Goal: Transaction & Acquisition: Purchase product/service

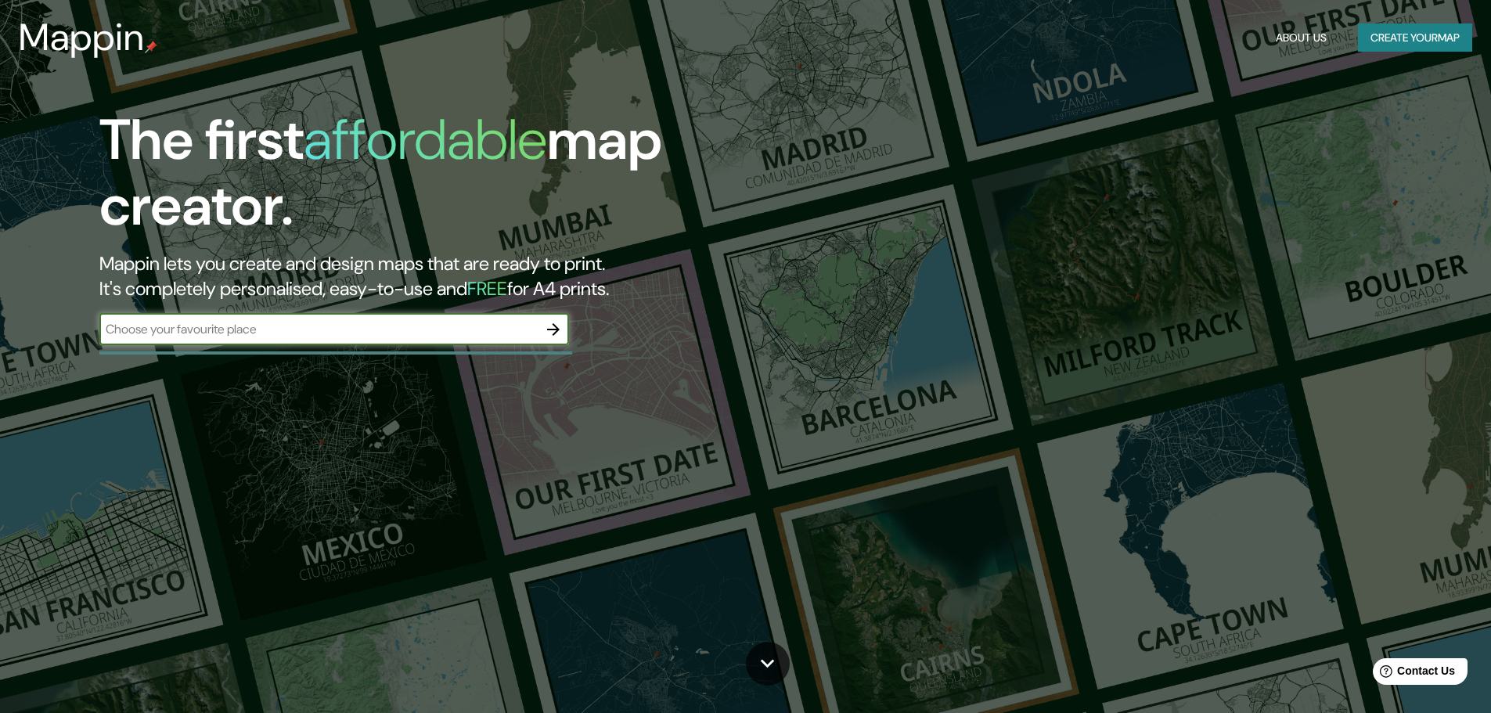
click at [347, 340] on div "​" at bounding box center [334, 329] width 470 height 31
type input "Tapachula"
click at [554, 326] on icon "button" at bounding box center [553, 329] width 13 height 13
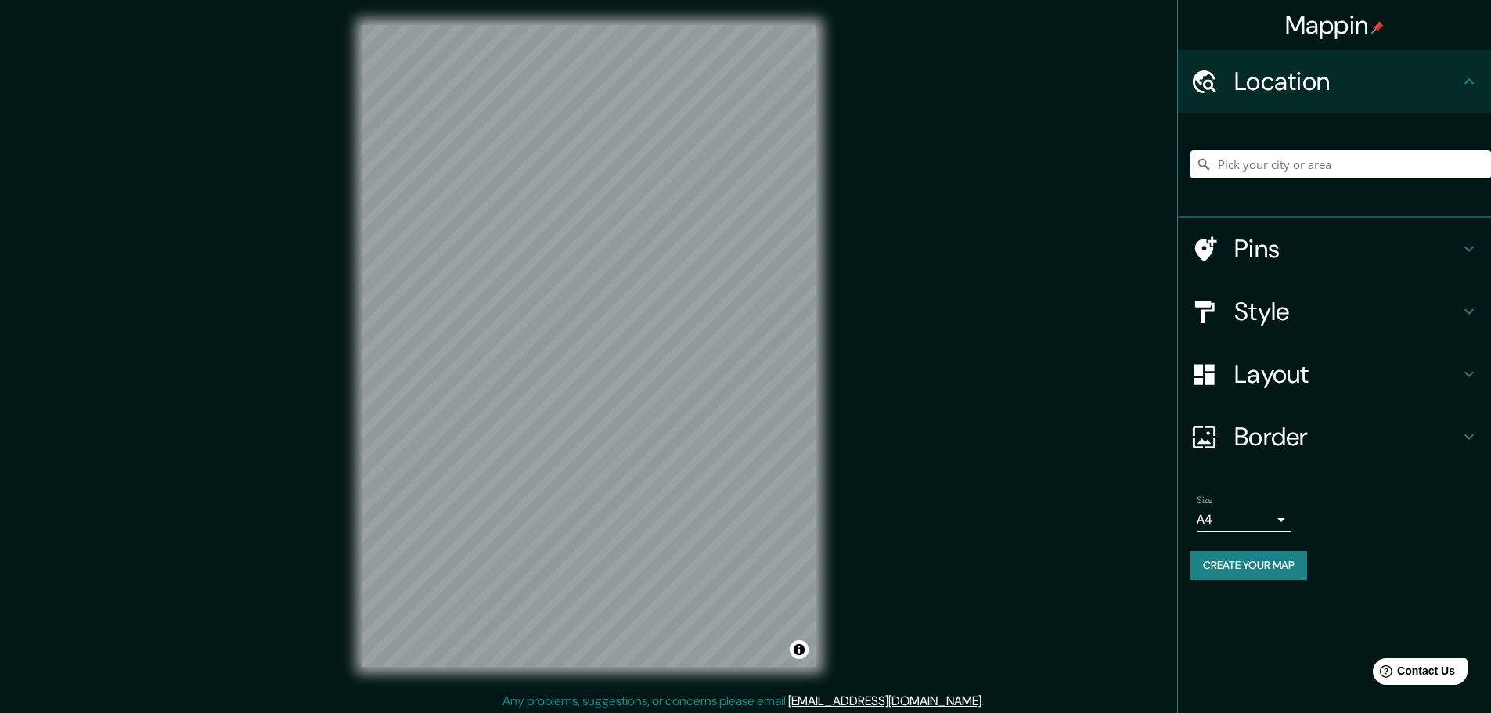
click at [1210, 173] on input "Pick your city or area" at bounding box center [1340, 164] width 300 height 28
click at [1233, 176] on input "Pick your city or area" at bounding box center [1340, 164] width 300 height 28
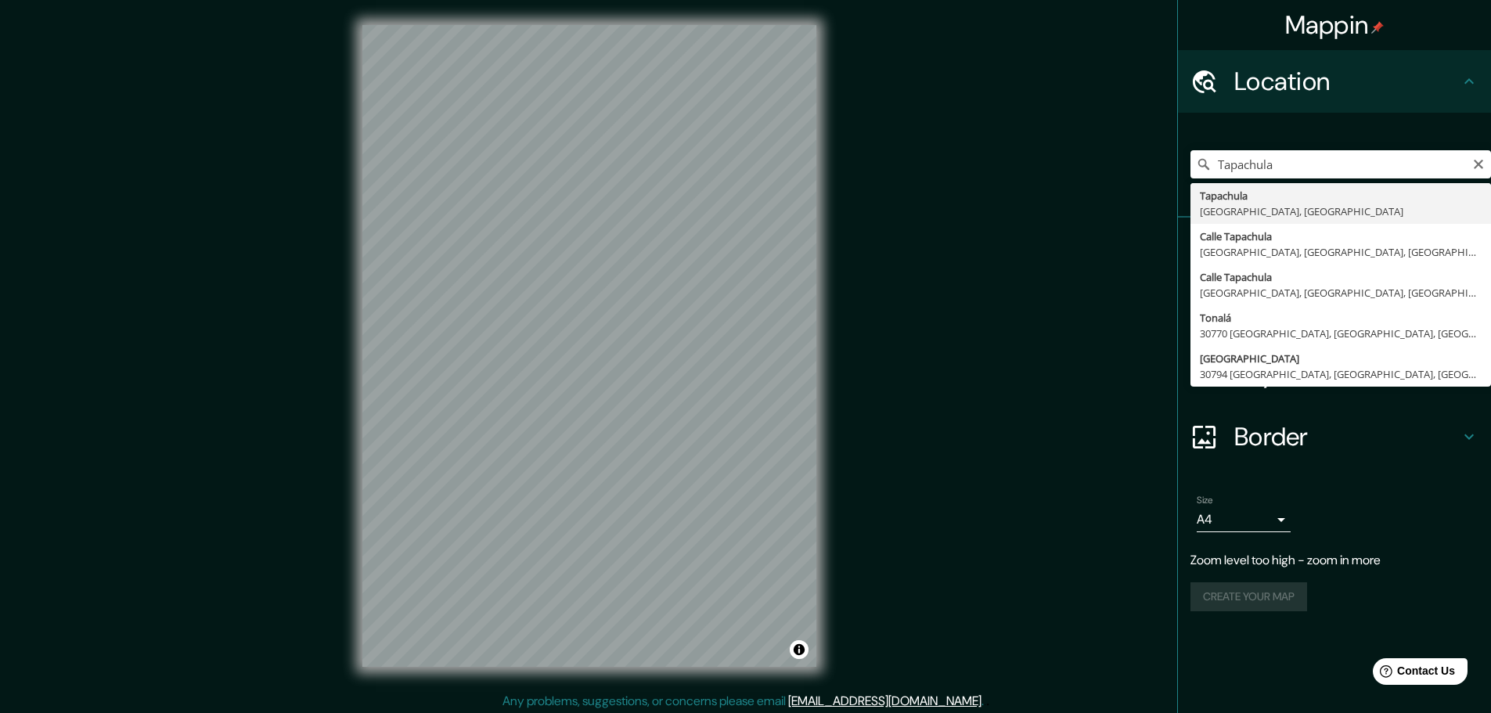
type input "Tapachula, [GEOGRAPHIC_DATA], [GEOGRAPHIC_DATA]"
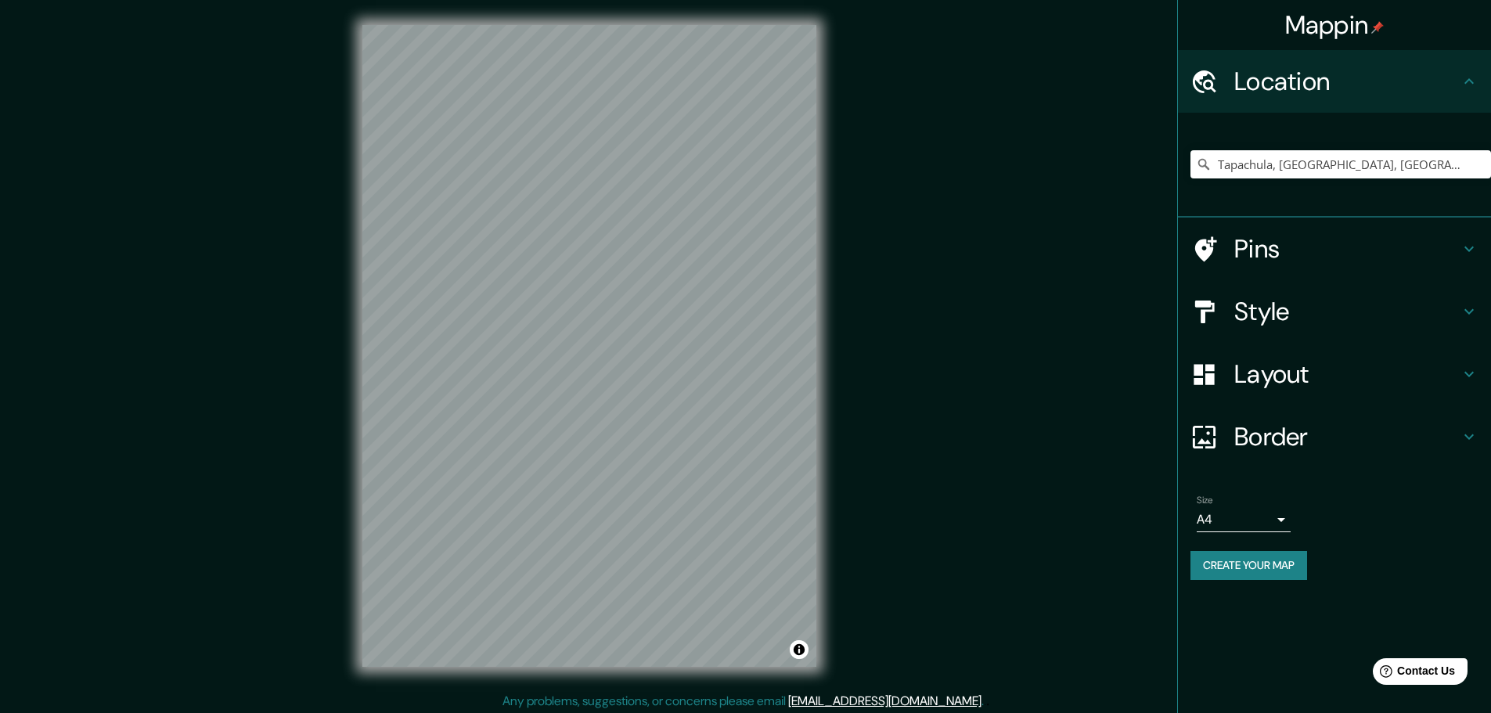
click at [1467, 319] on icon at bounding box center [1468, 311] width 19 height 19
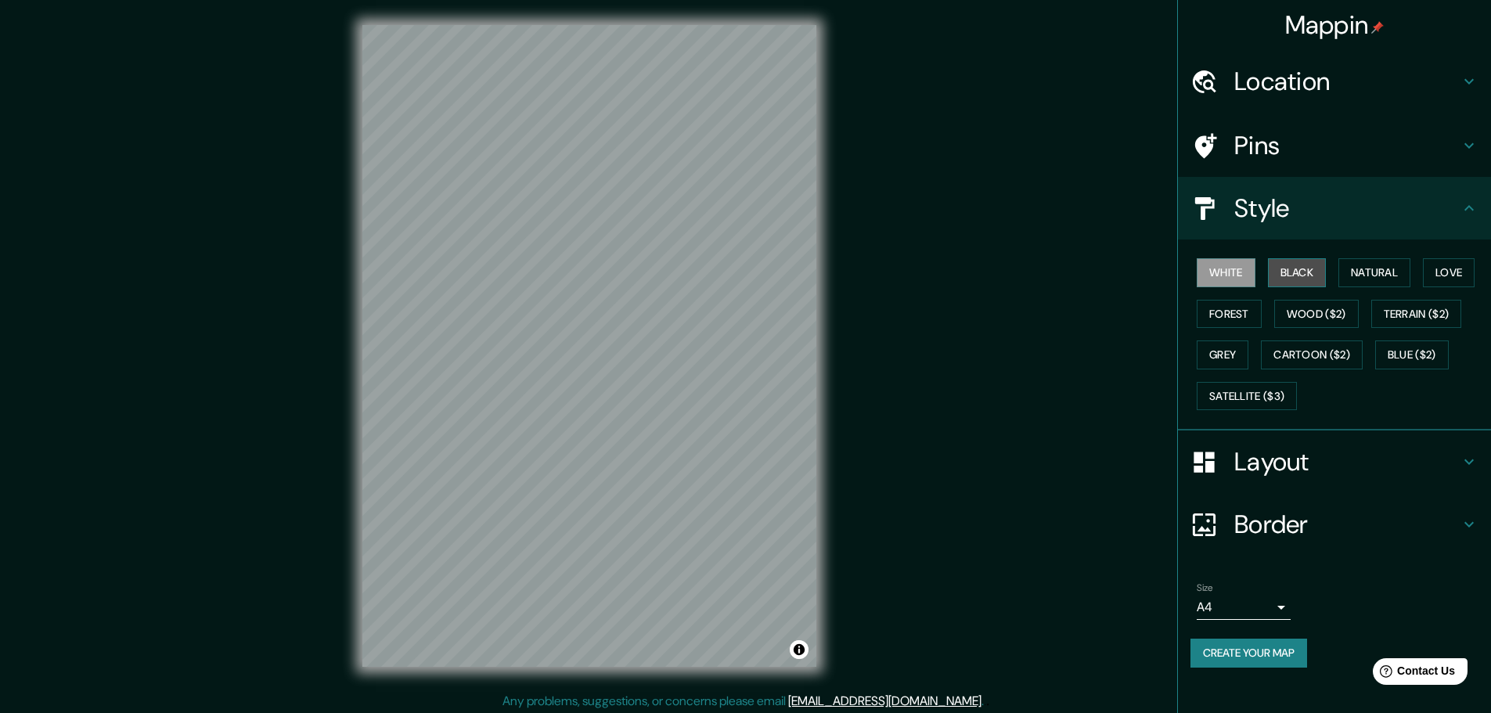
click at [1304, 275] on button "Black" at bounding box center [1297, 272] width 59 height 29
click at [1241, 275] on button "White" at bounding box center [1226, 272] width 59 height 29
click at [1464, 463] on icon at bounding box center [1468, 461] width 19 height 19
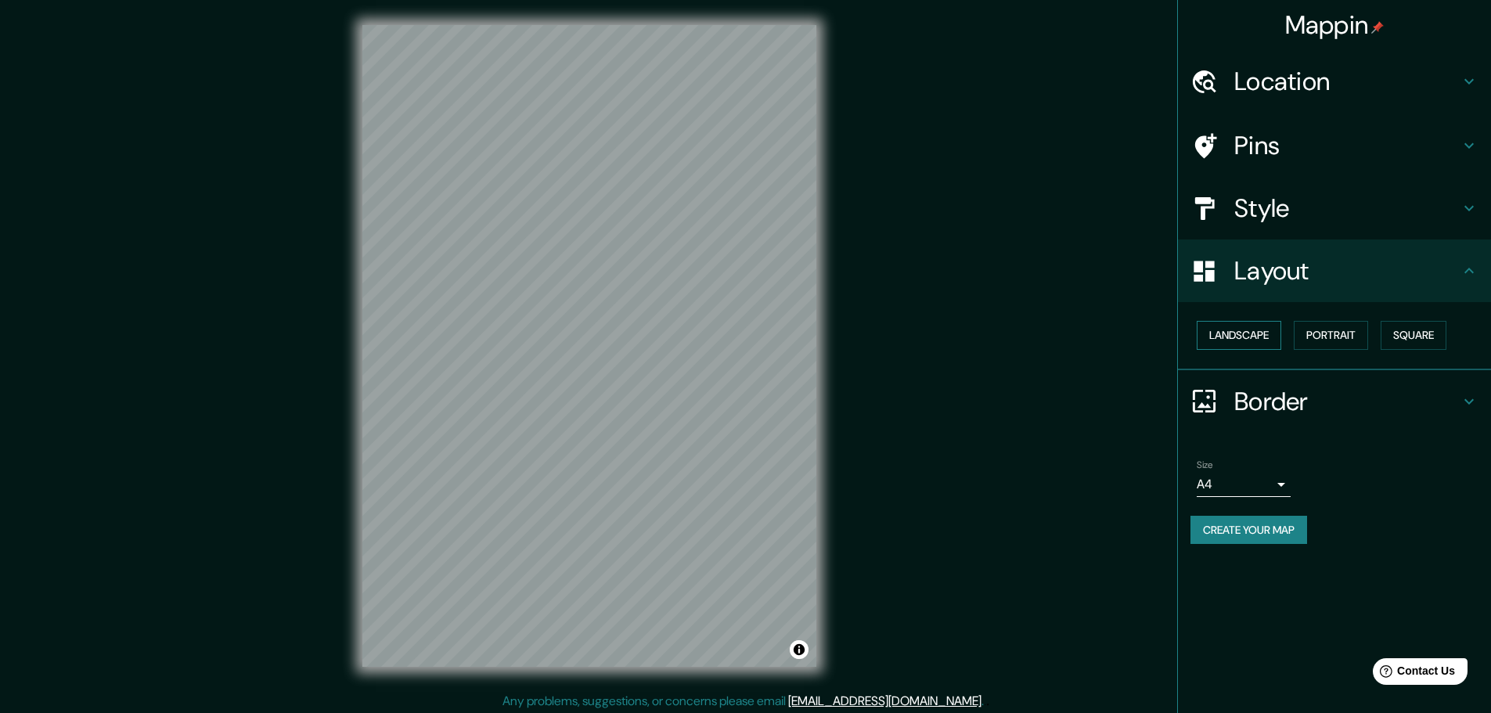
click at [1251, 333] on button "Landscape" at bounding box center [1239, 335] width 85 height 29
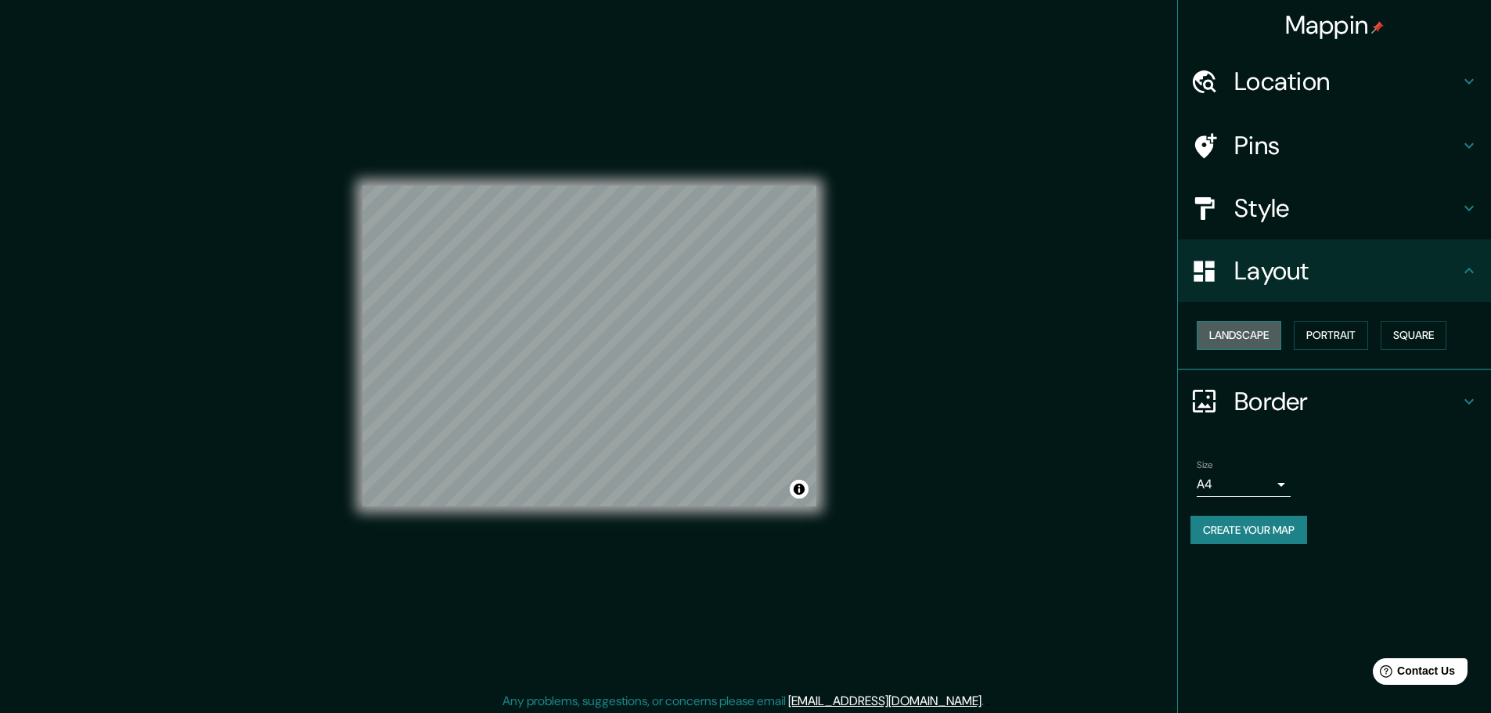
click at [1251, 333] on button "Landscape" at bounding box center [1239, 335] width 85 height 29
click at [1314, 340] on button "Portrait" at bounding box center [1331, 335] width 74 height 29
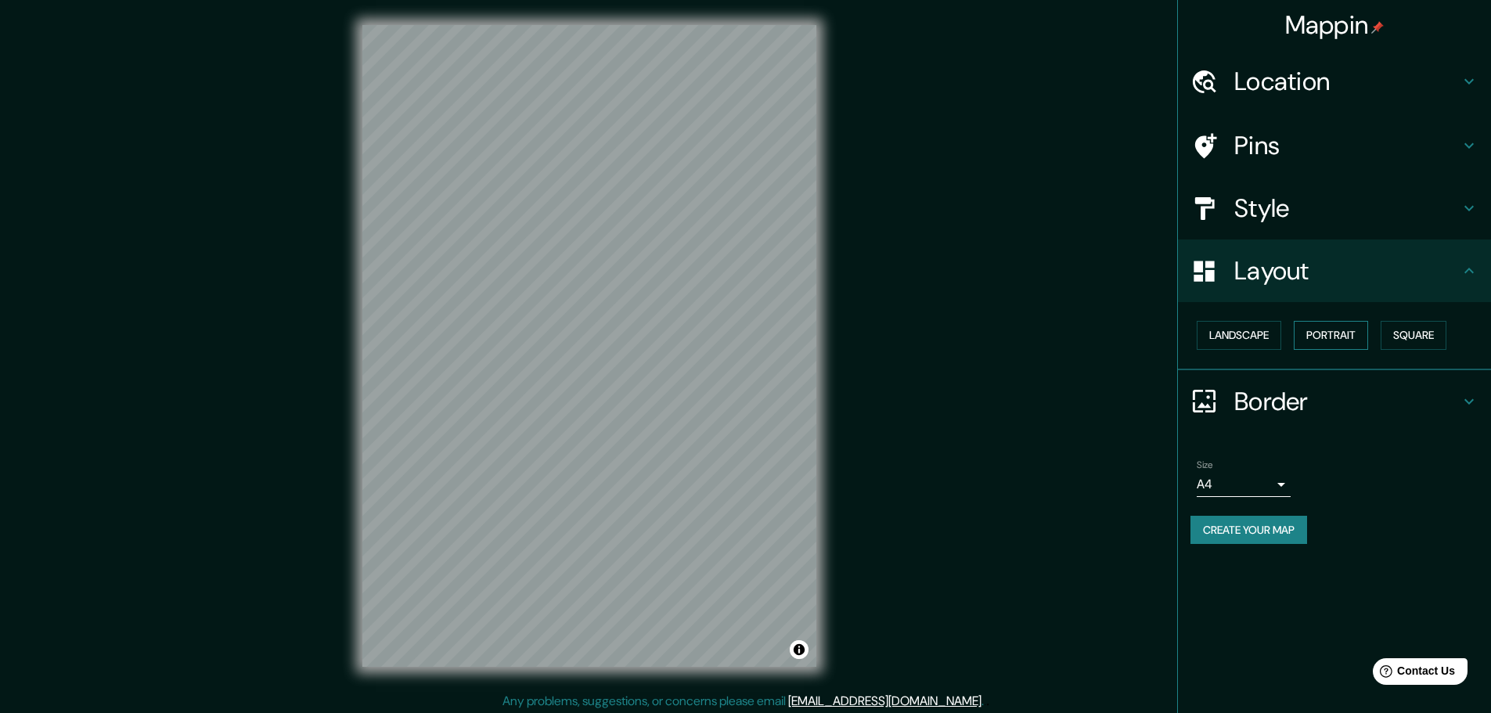
click at [1315, 340] on button "Portrait" at bounding box center [1331, 335] width 74 height 29
click at [1409, 340] on button "Square" at bounding box center [1413, 335] width 66 height 29
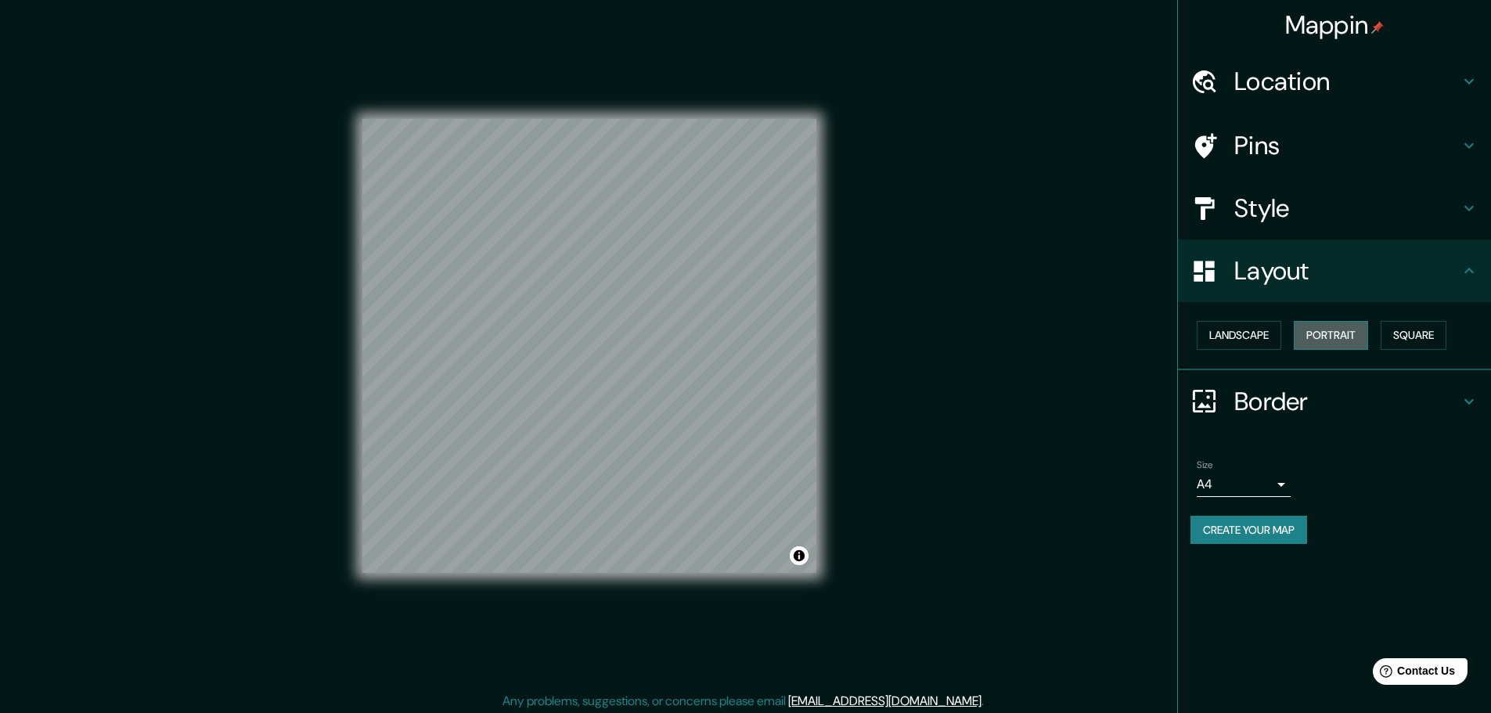
click at [1359, 340] on button "Portrait" at bounding box center [1331, 335] width 74 height 29
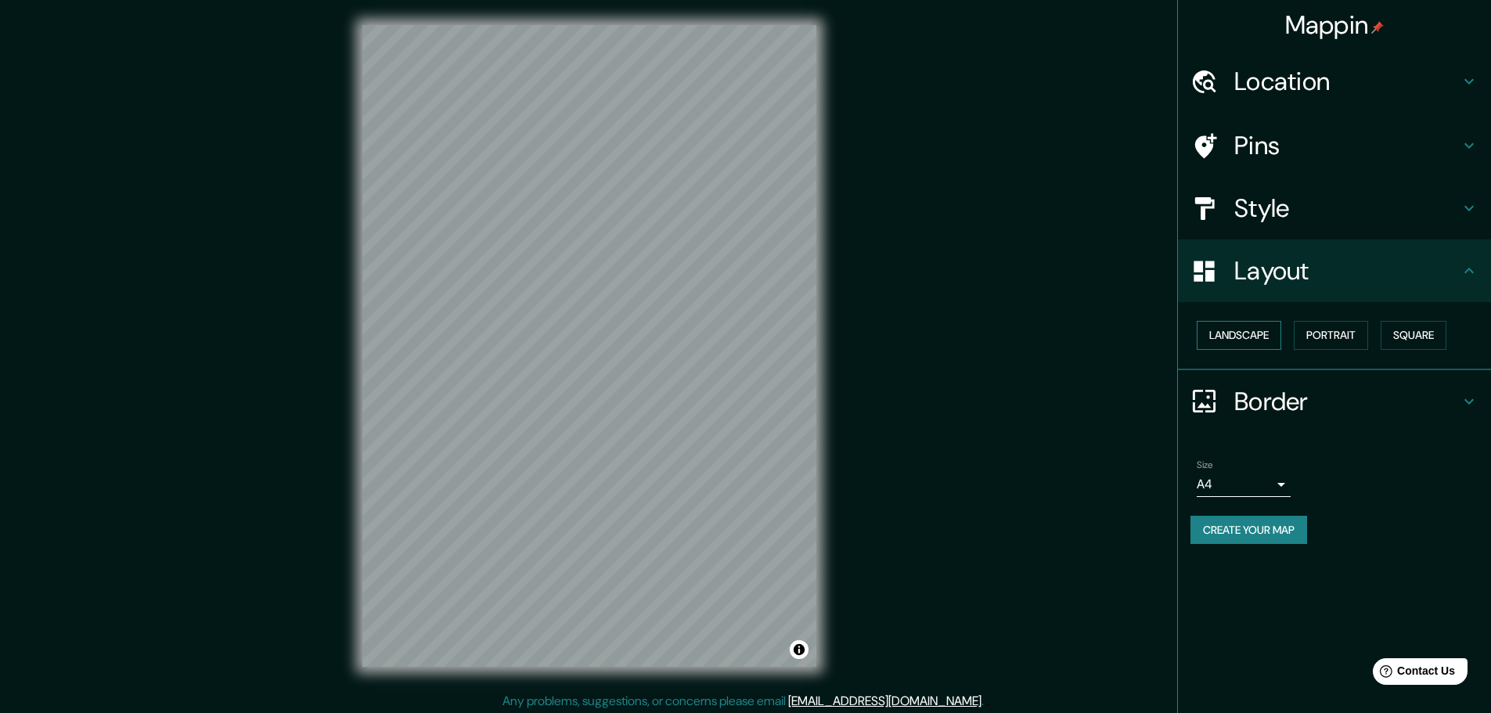
click at [1273, 338] on button "Landscape" at bounding box center [1239, 335] width 85 height 29
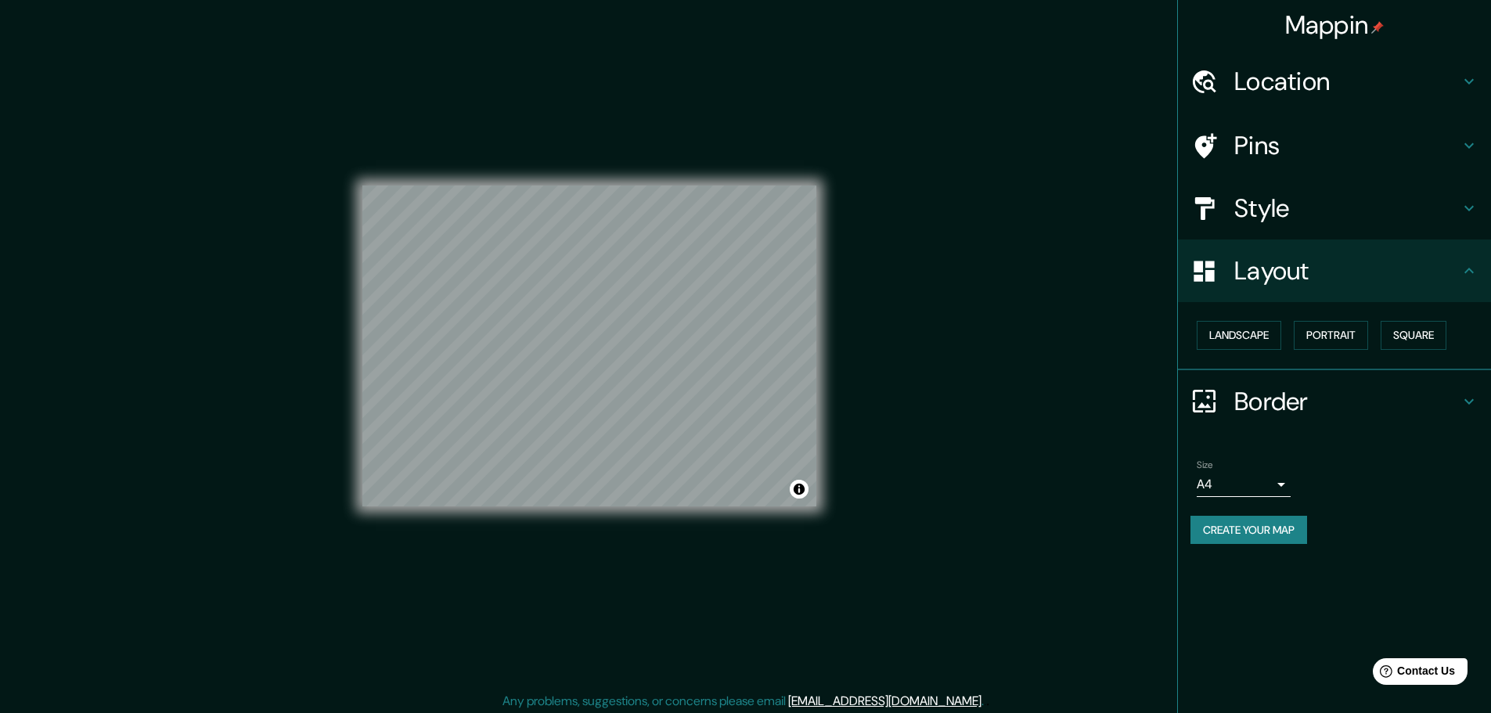
click at [1435, 211] on h4 "Style" at bounding box center [1346, 208] width 225 height 31
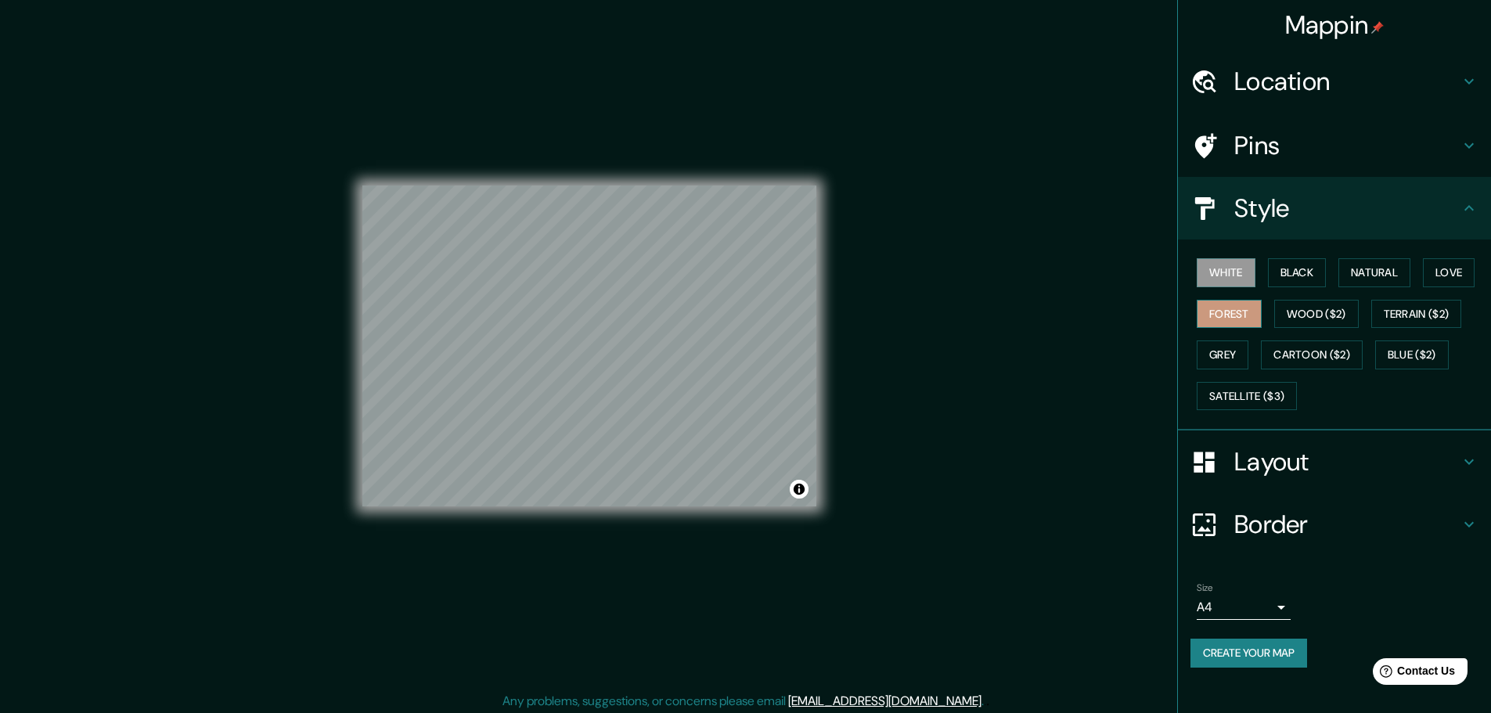
click at [1252, 316] on button "Forest" at bounding box center [1229, 314] width 65 height 29
click at [1286, 266] on button "Black" at bounding box center [1297, 272] width 59 height 29
click at [1353, 279] on button "Natural" at bounding box center [1374, 272] width 72 height 29
click at [1459, 272] on button "Love" at bounding box center [1449, 272] width 52 height 29
click at [1369, 281] on button "Natural" at bounding box center [1374, 272] width 72 height 29
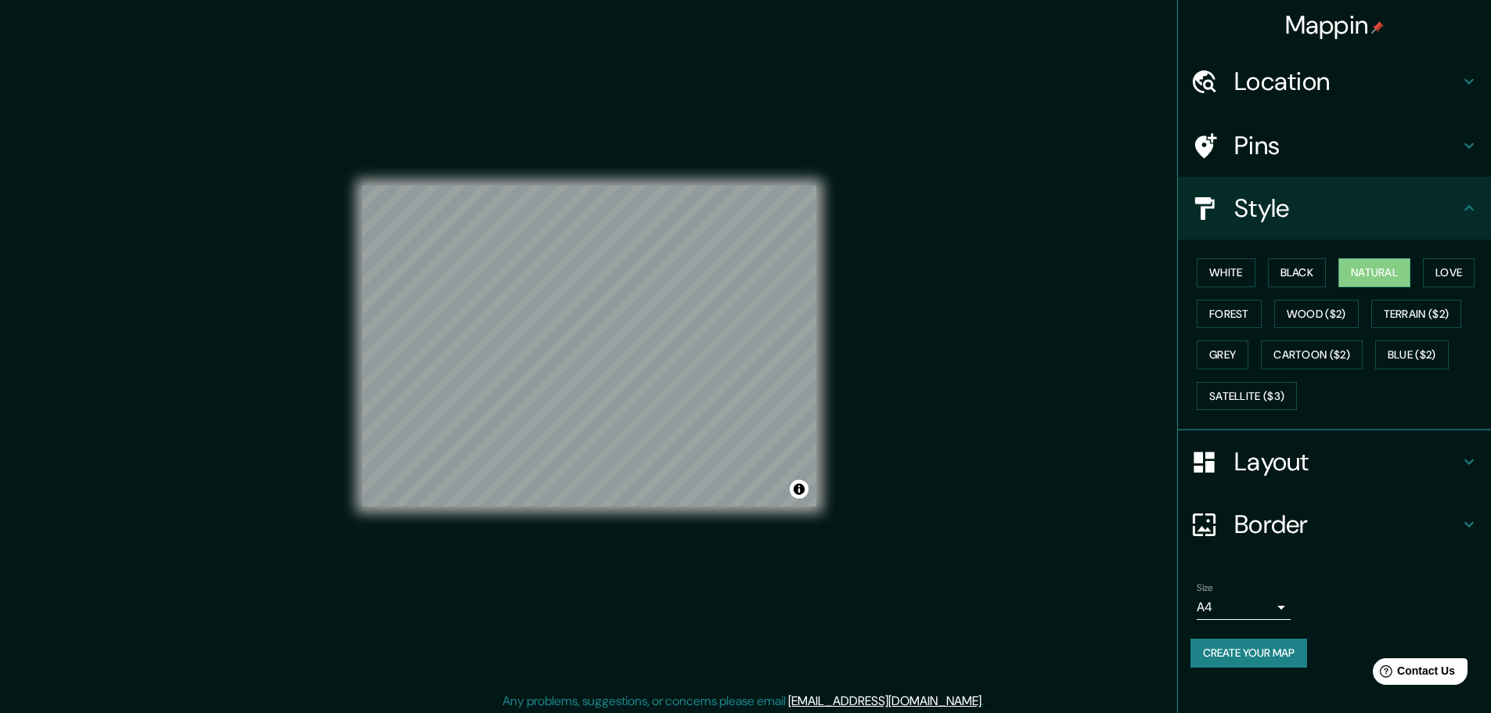
click at [1462, 146] on icon at bounding box center [1468, 145] width 19 height 19
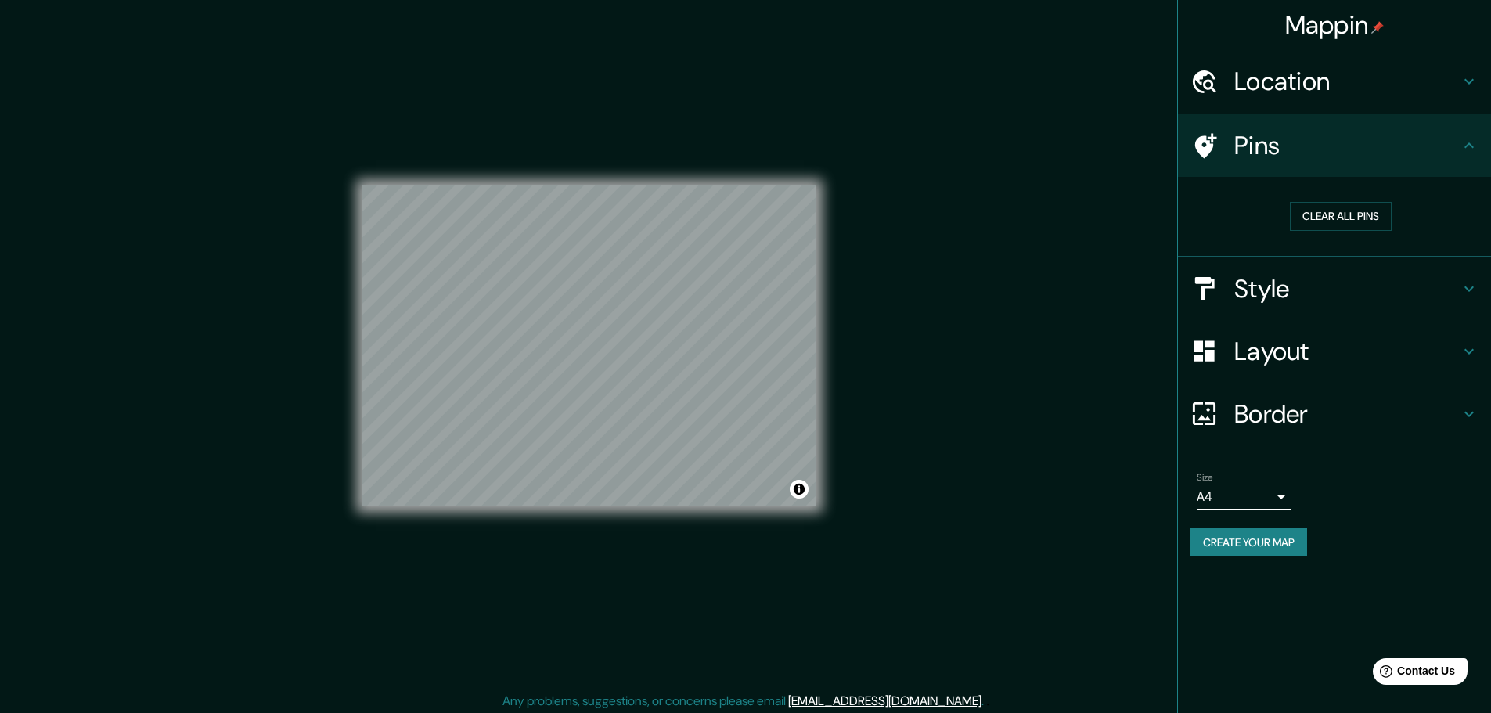
drag, startPoint x: 462, startPoint y: 181, endPoint x: 897, endPoint y: 297, distance: 450.2
click at [897, 297] on div "Mappin Location [GEOGRAPHIC_DATA], [GEOGRAPHIC_DATA], [GEOGRAPHIC_DATA] Pins Cl…" at bounding box center [745, 358] width 1491 height 717
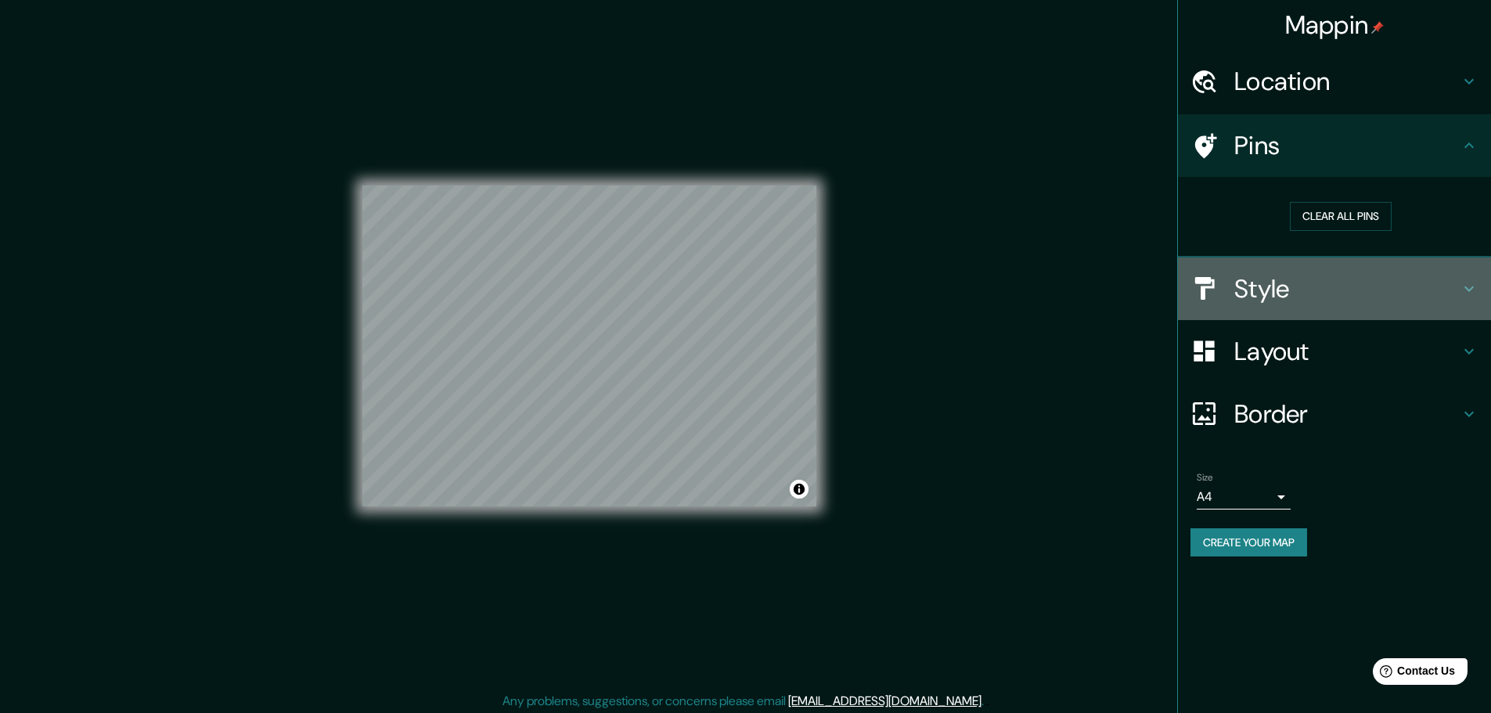
click at [1465, 285] on icon at bounding box center [1468, 288] width 19 height 19
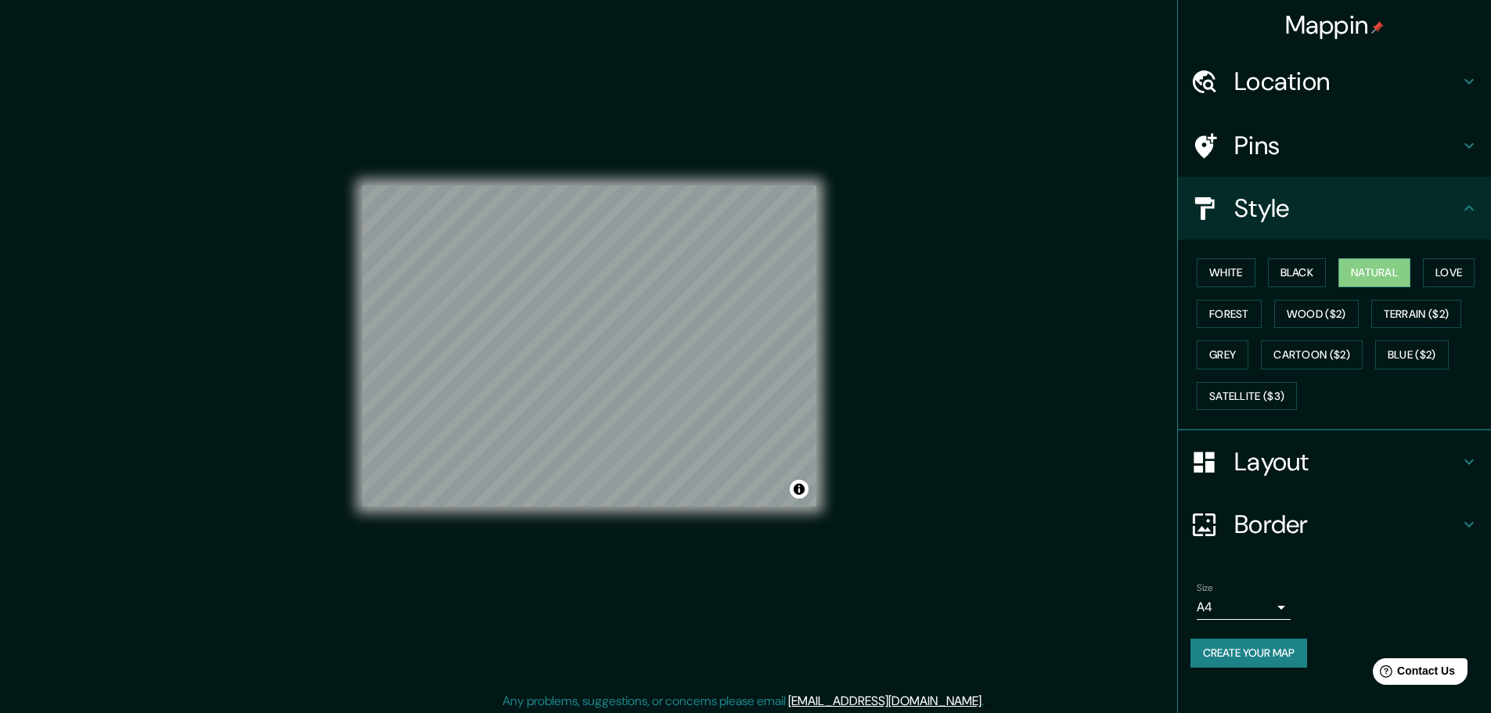
scroll to position [4, 0]
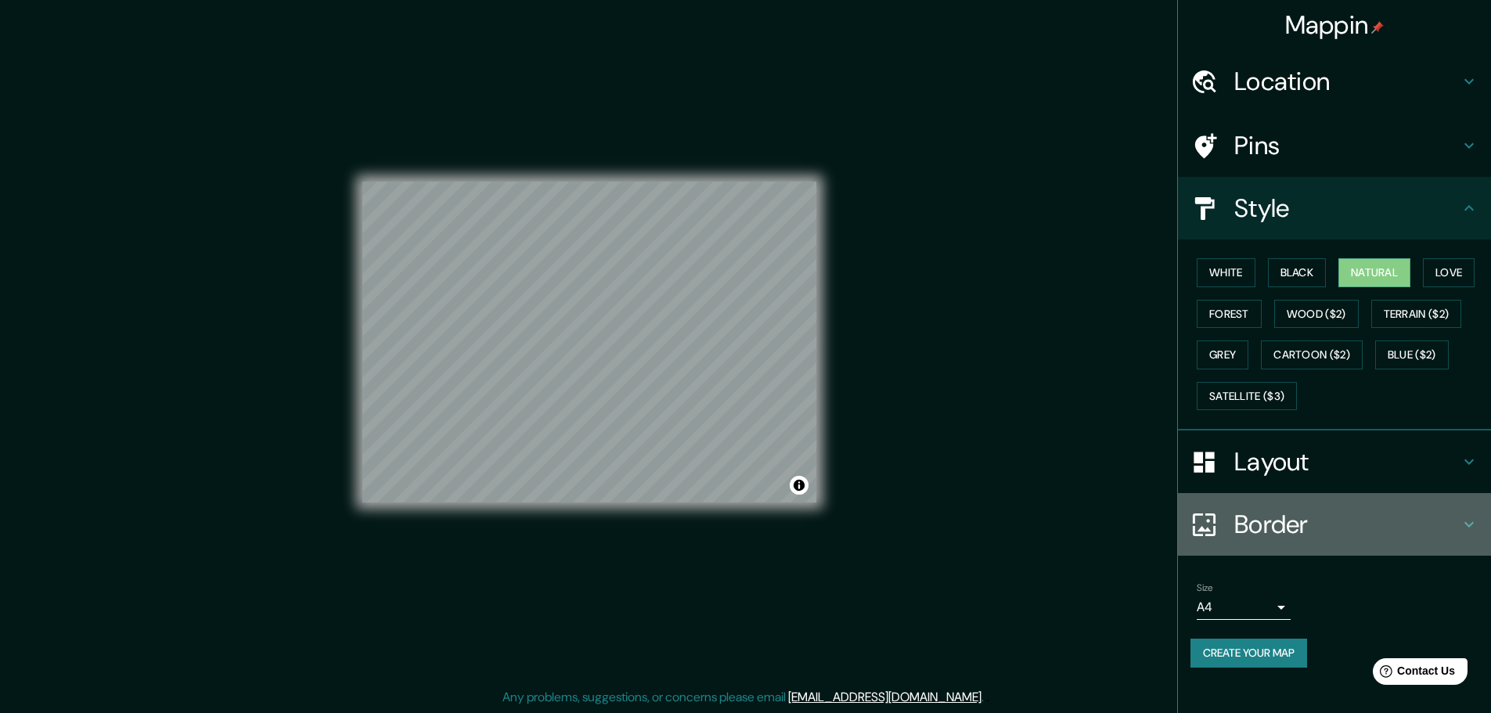
click at [1430, 523] on h4 "Border" at bounding box center [1346, 524] width 225 height 31
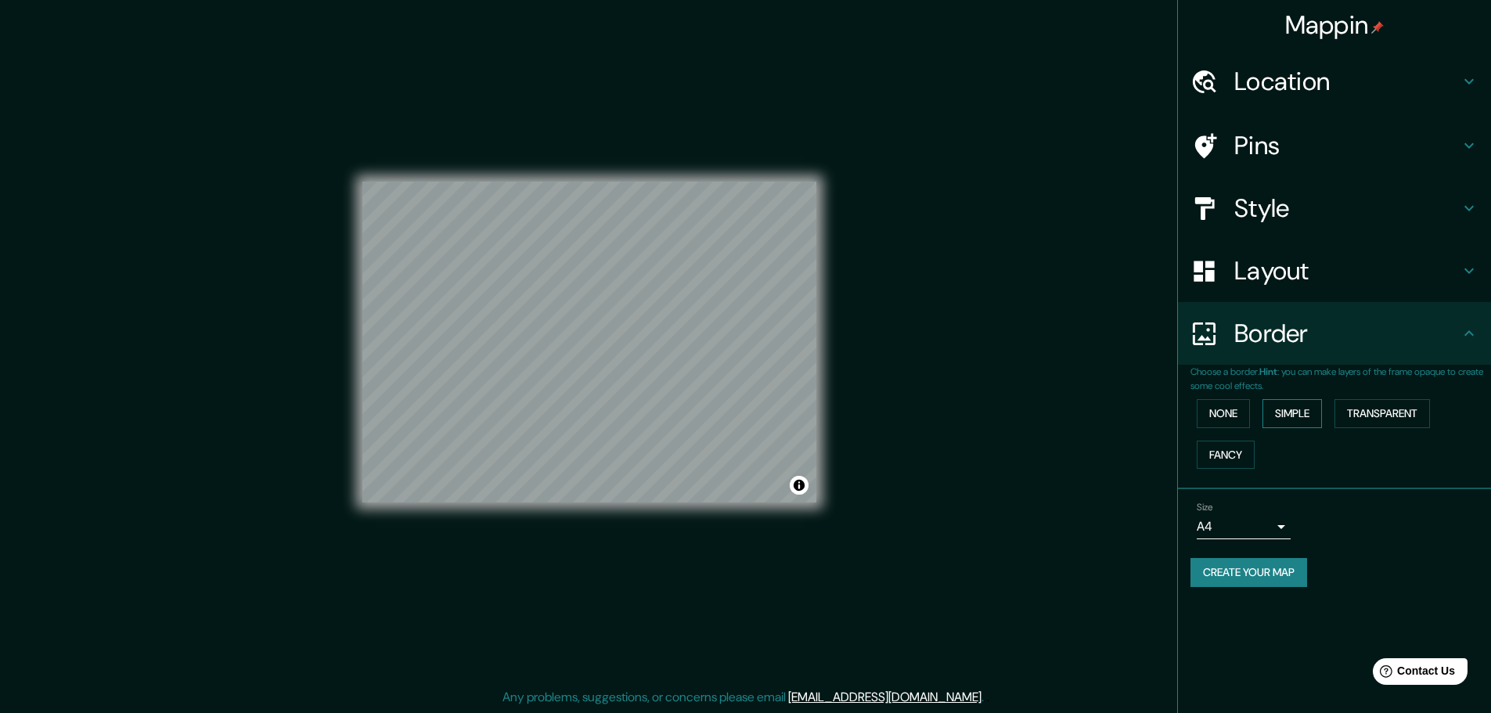
click at [1286, 414] on button "Simple" at bounding box center [1291, 413] width 59 height 29
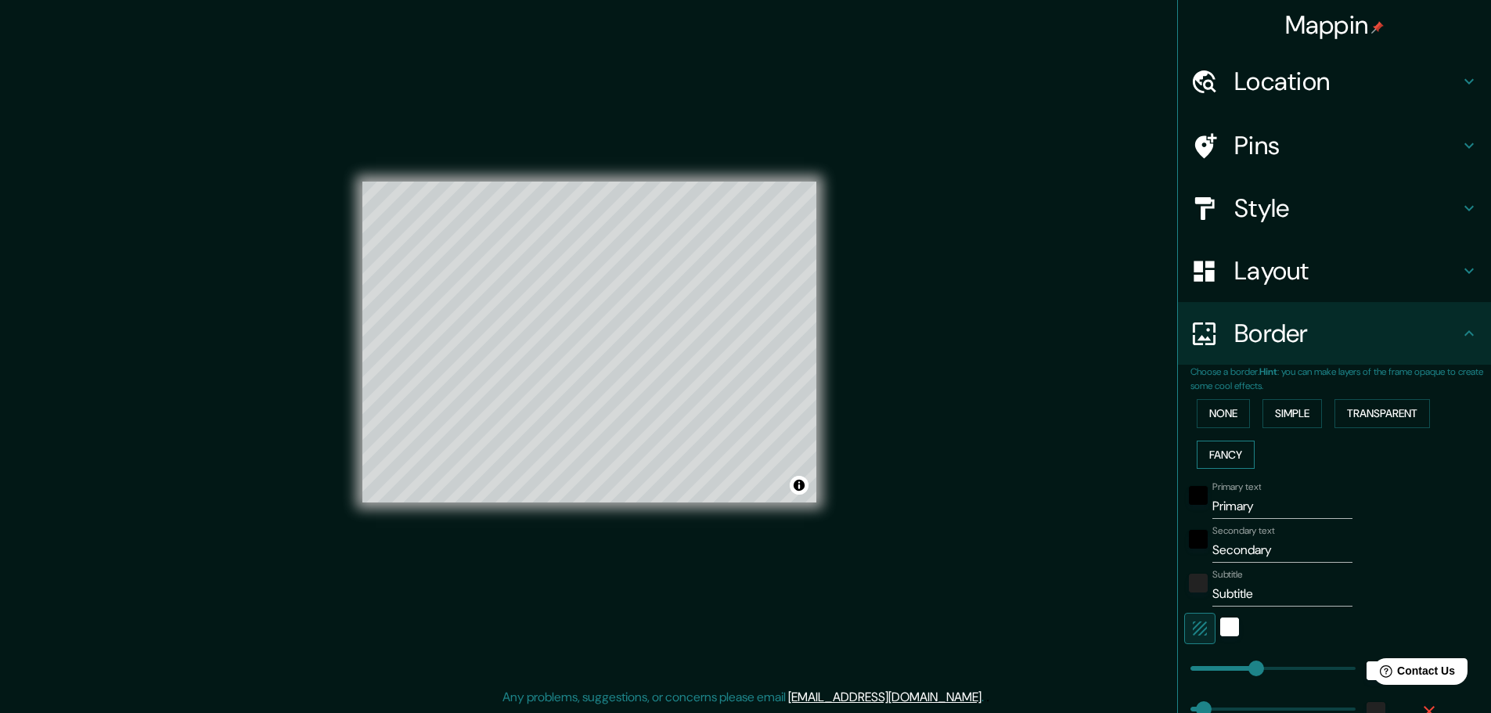
click at [1207, 453] on button "Fancy" at bounding box center [1226, 455] width 58 height 29
click at [1343, 413] on button "Transparent" at bounding box center [1381, 413] width 95 height 29
click at [1208, 420] on button "None" at bounding box center [1223, 413] width 53 height 29
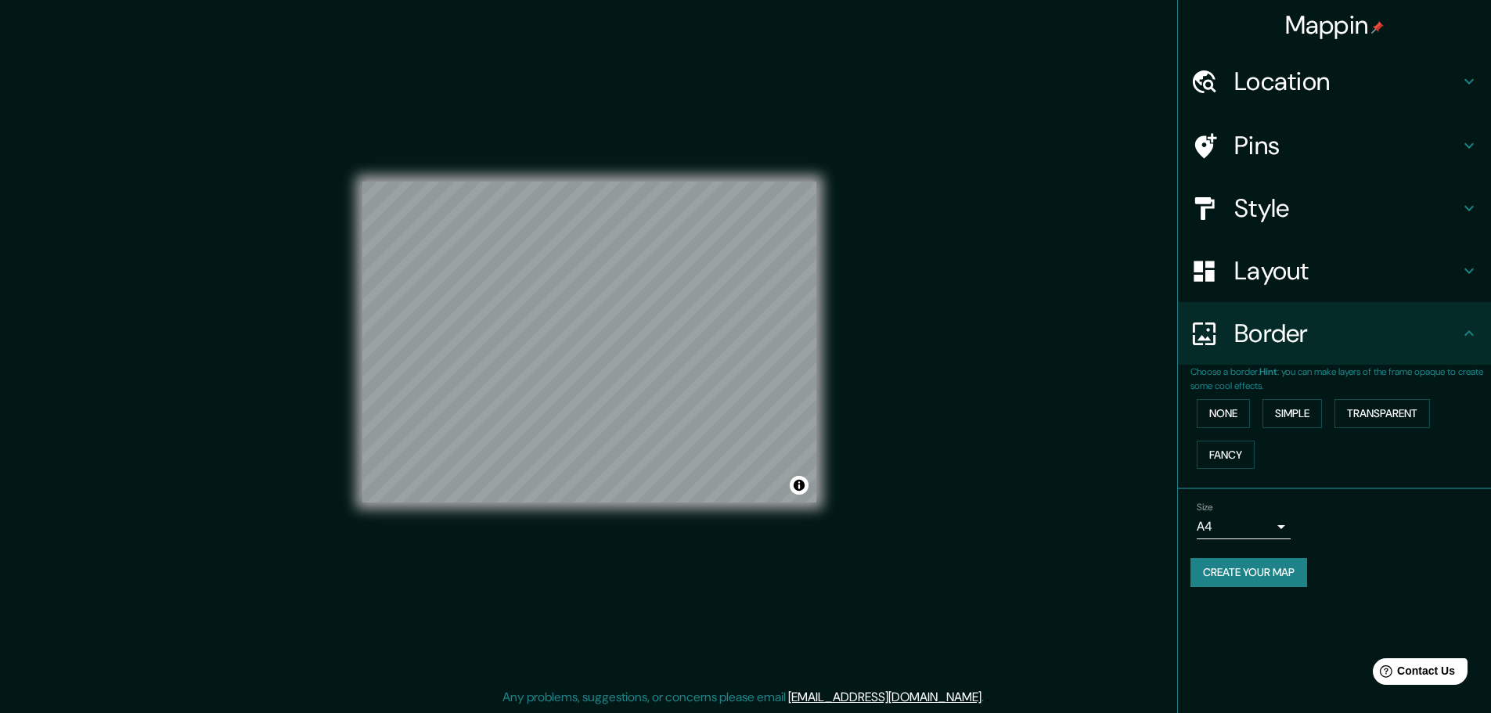
click at [1289, 278] on h4 "Layout" at bounding box center [1346, 270] width 225 height 31
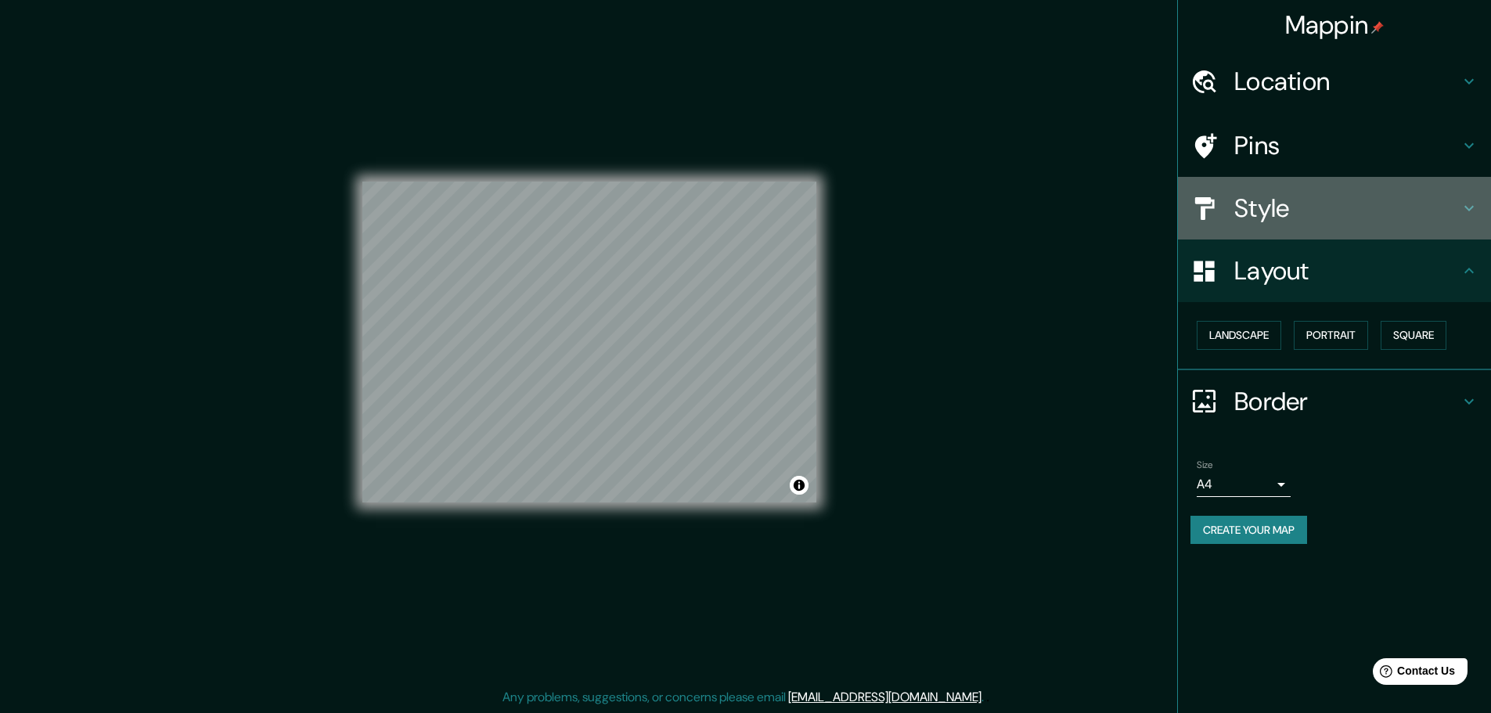
click at [1294, 213] on h4 "Style" at bounding box center [1346, 208] width 225 height 31
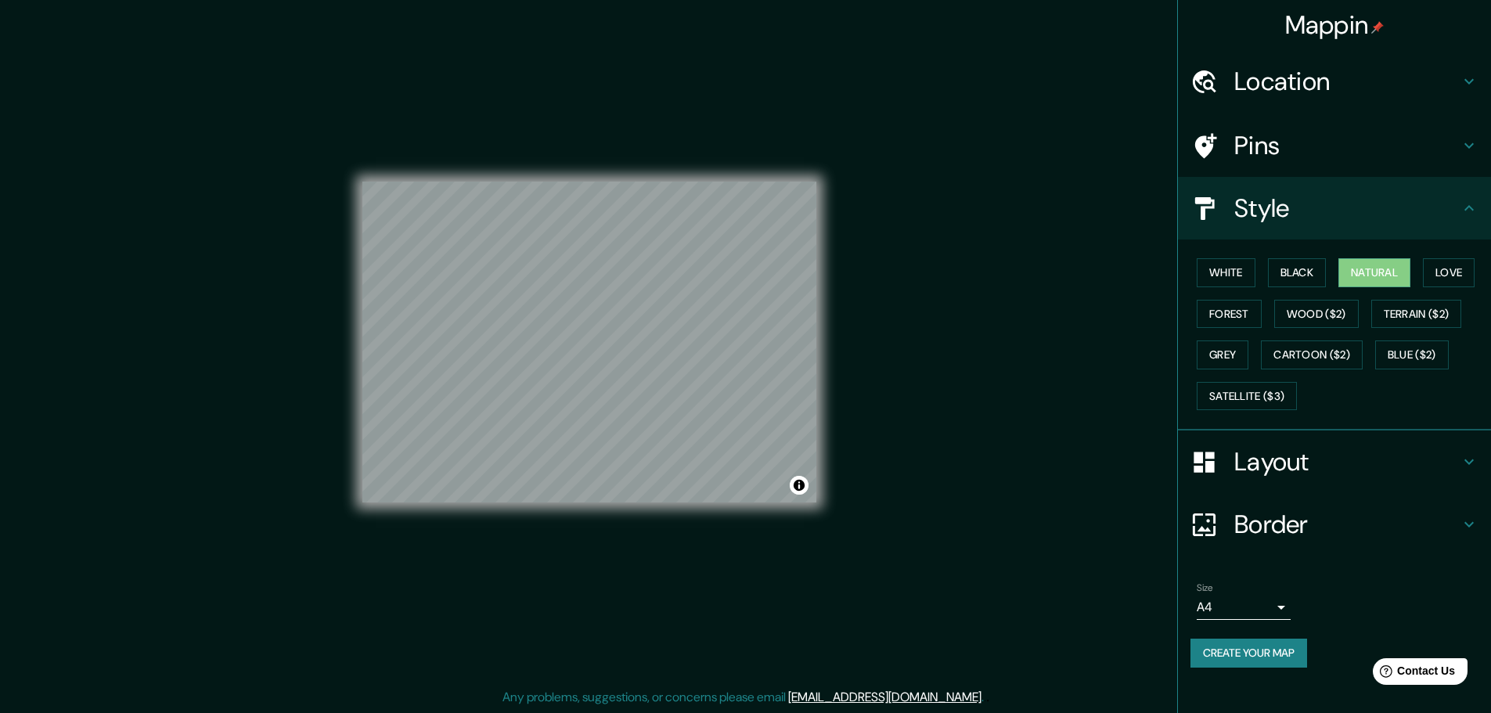
click at [1275, 159] on h4 "Pins" at bounding box center [1346, 145] width 225 height 31
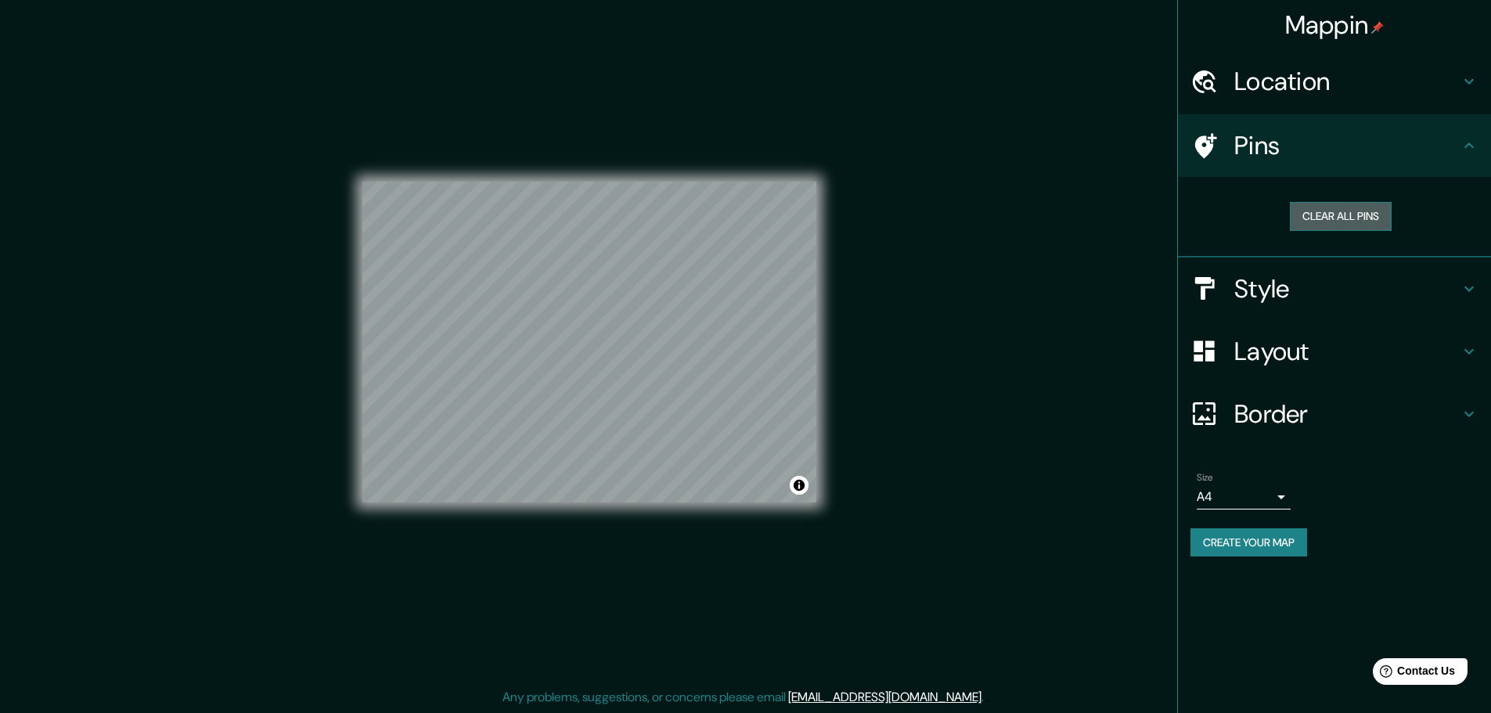
click at [1328, 213] on button "Clear all pins" at bounding box center [1341, 216] width 102 height 29
click at [1320, 213] on button "Clear all pins" at bounding box center [1341, 216] width 102 height 29
click at [797, 490] on button "Toggle attribution" at bounding box center [799, 485] width 19 height 19
click at [1040, 240] on div "Mappin Location [GEOGRAPHIC_DATA], [GEOGRAPHIC_DATA], [GEOGRAPHIC_DATA] Pins Cl…" at bounding box center [745, 354] width 1491 height 717
click at [1396, 72] on h4 "Location" at bounding box center [1346, 81] width 225 height 31
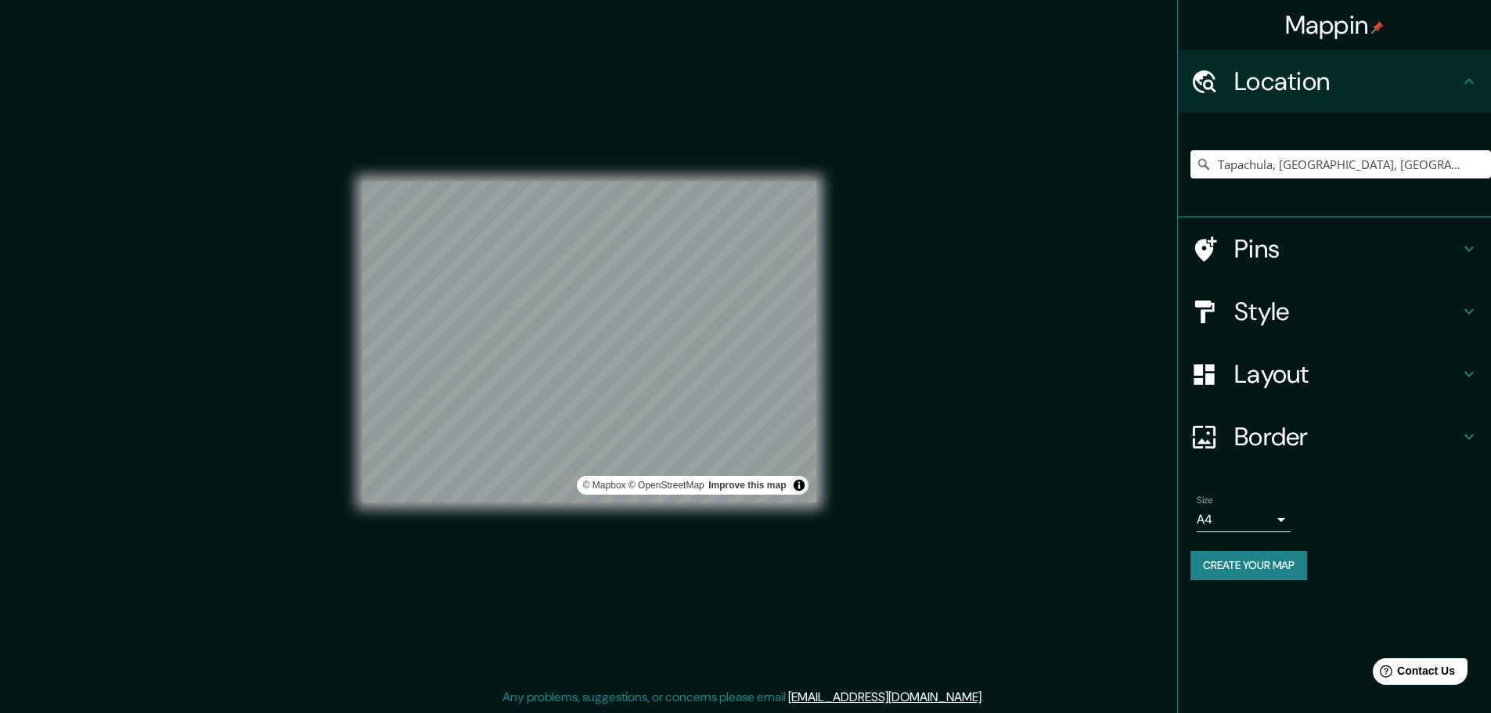
click at [1451, 70] on h4 "Location" at bounding box center [1346, 81] width 225 height 31
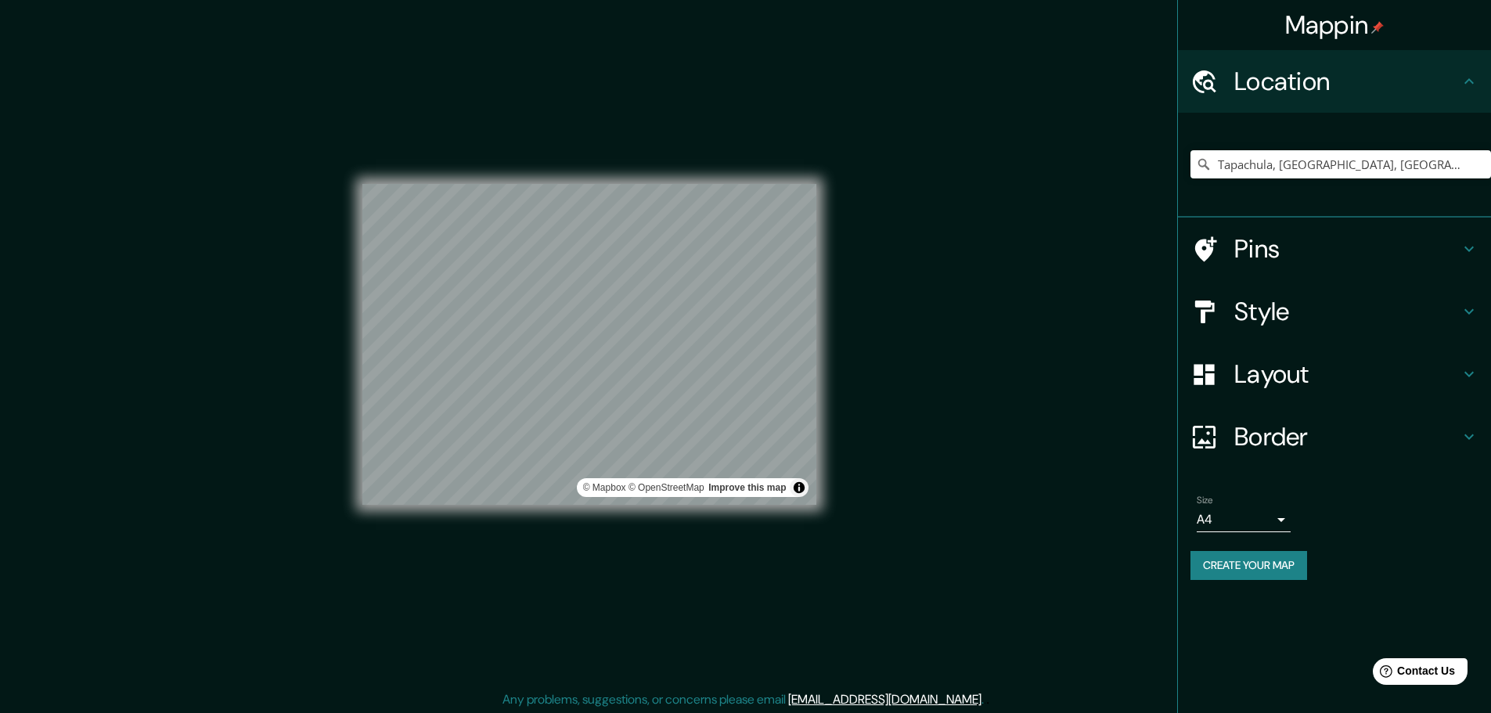
scroll to position [0, 0]
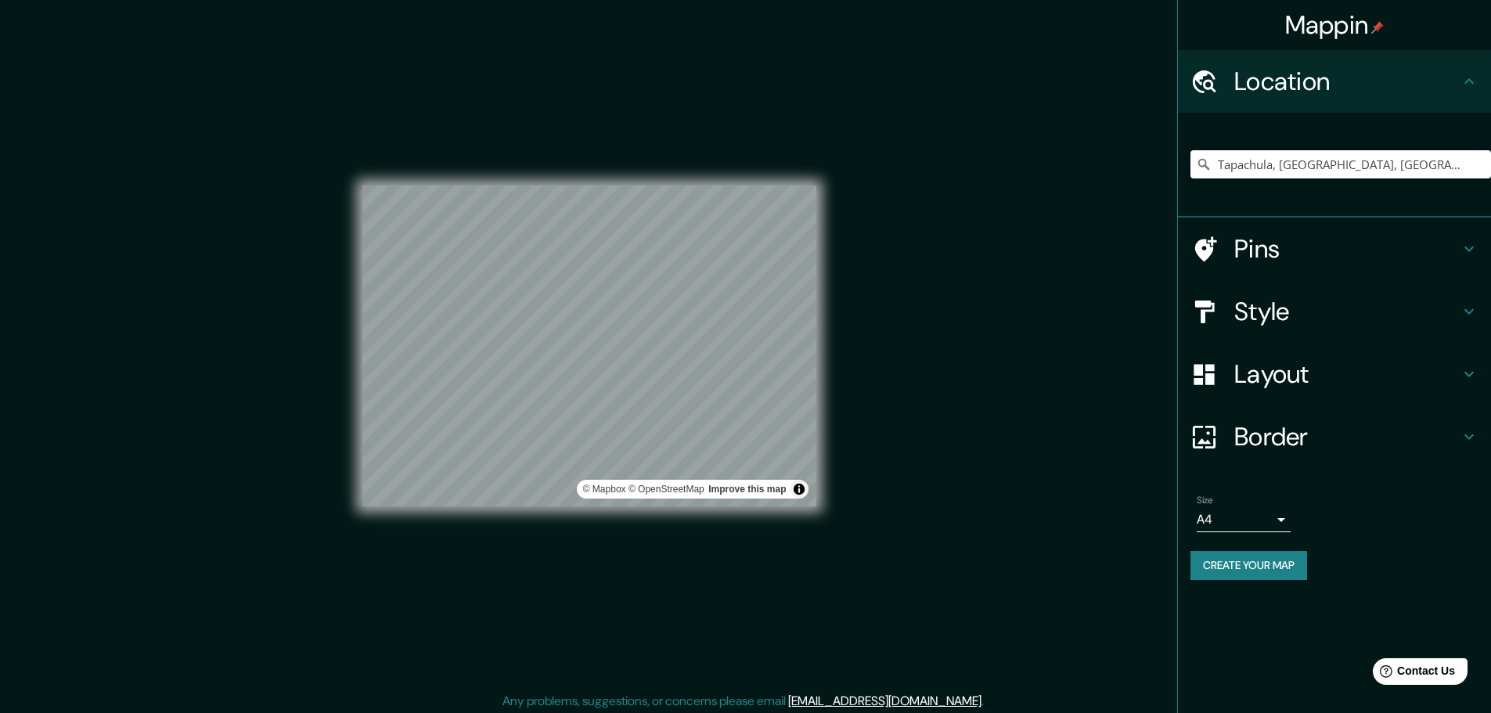
drag, startPoint x: 843, startPoint y: 357, endPoint x: 883, endPoint y: 296, distance: 73.4
click at [880, 294] on div "Mappin Location [GEOGRAPHIC_DATA], [GEOGRAPHIC_DATA], [GEOGRAPHIC_DATA] Pins St…" at bounding box center [745, 358] width 1491 height 717
click at [1317, 371] on h4 "Layout" at bounding box center [1346, 373] width 225 height 31
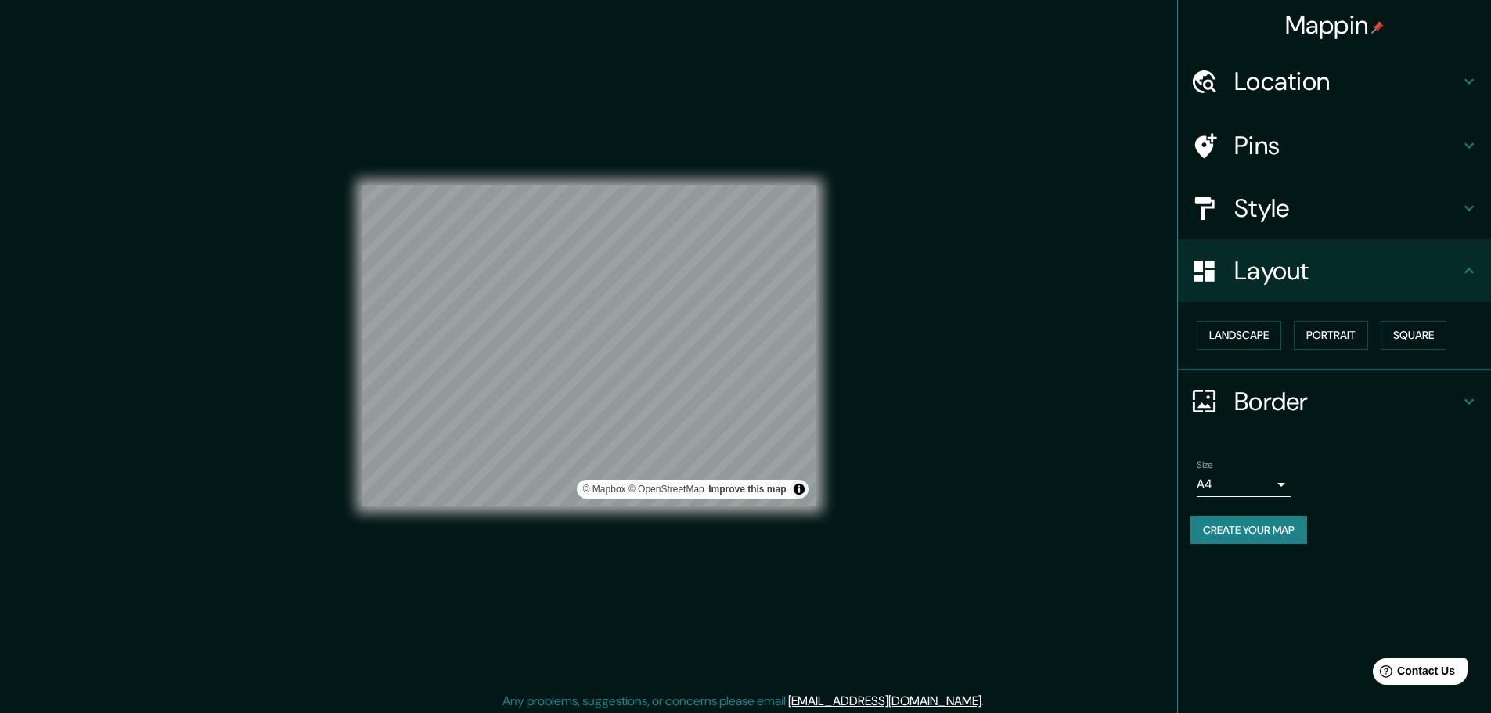
click at [1445, 268] on h4 "Layout" at bounding box center [1346, 270] width 225 height 31
click at [1436, 232] on div "Style" at bounding box center [1334, 208] width 313 height 63
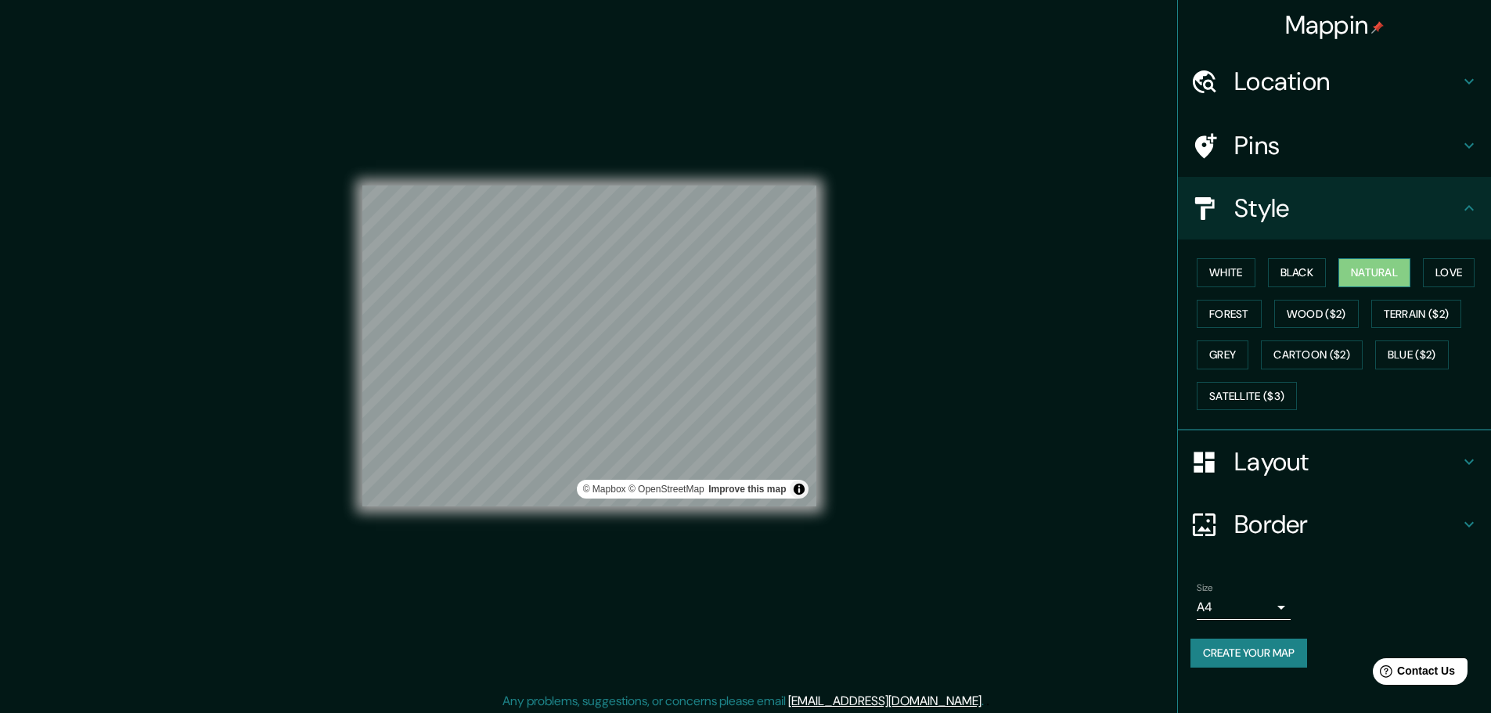
click at [1401, 270] on button "Natural" at bounding box center [1374, 272] width 72 height 29
click at [1224, 268] on button "White" at bounding box center [1226, 272] width 59 height 29
click at [1303, 269] on button "Black" at bounding box center [1297, 272] width 59 height 29
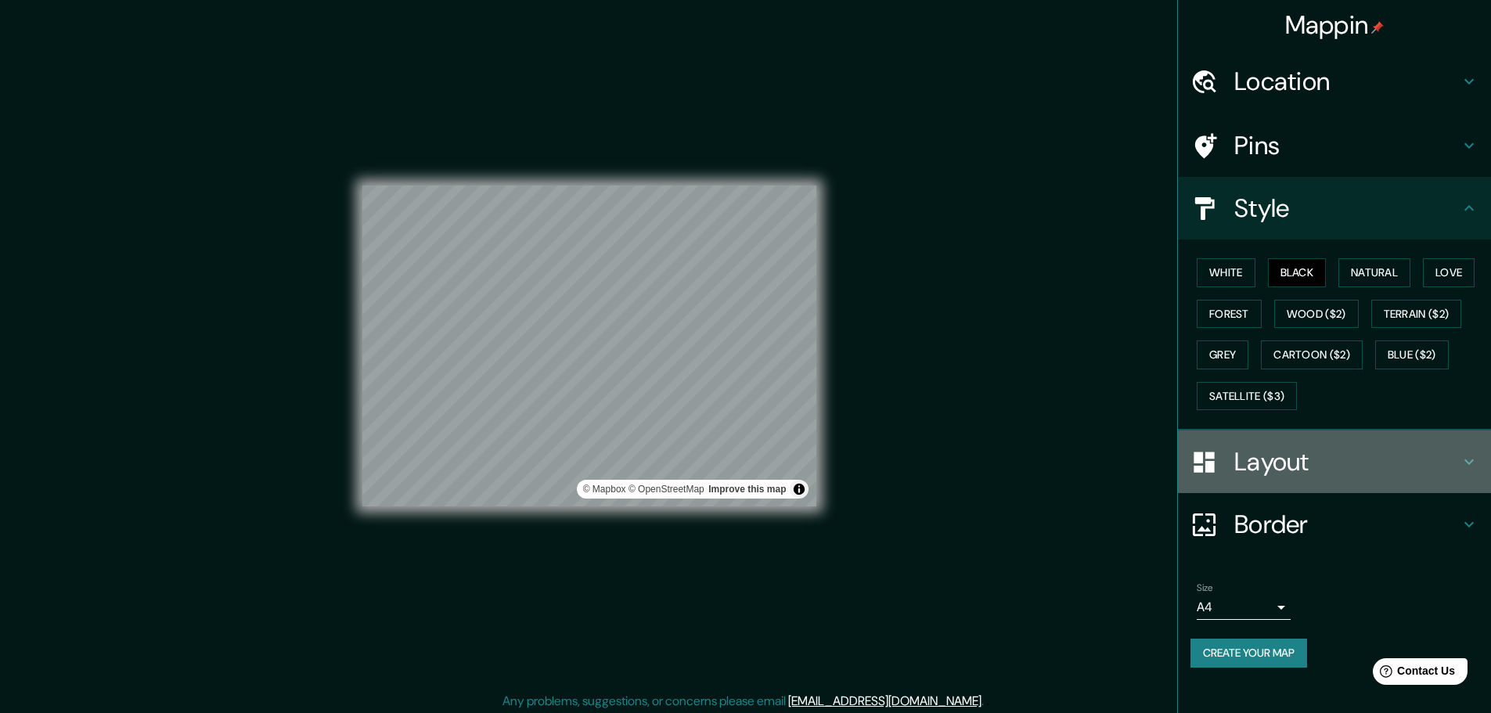
click at [1379, 437] on div "Layout" at bounding box center [1334, 461] width 313 height 63
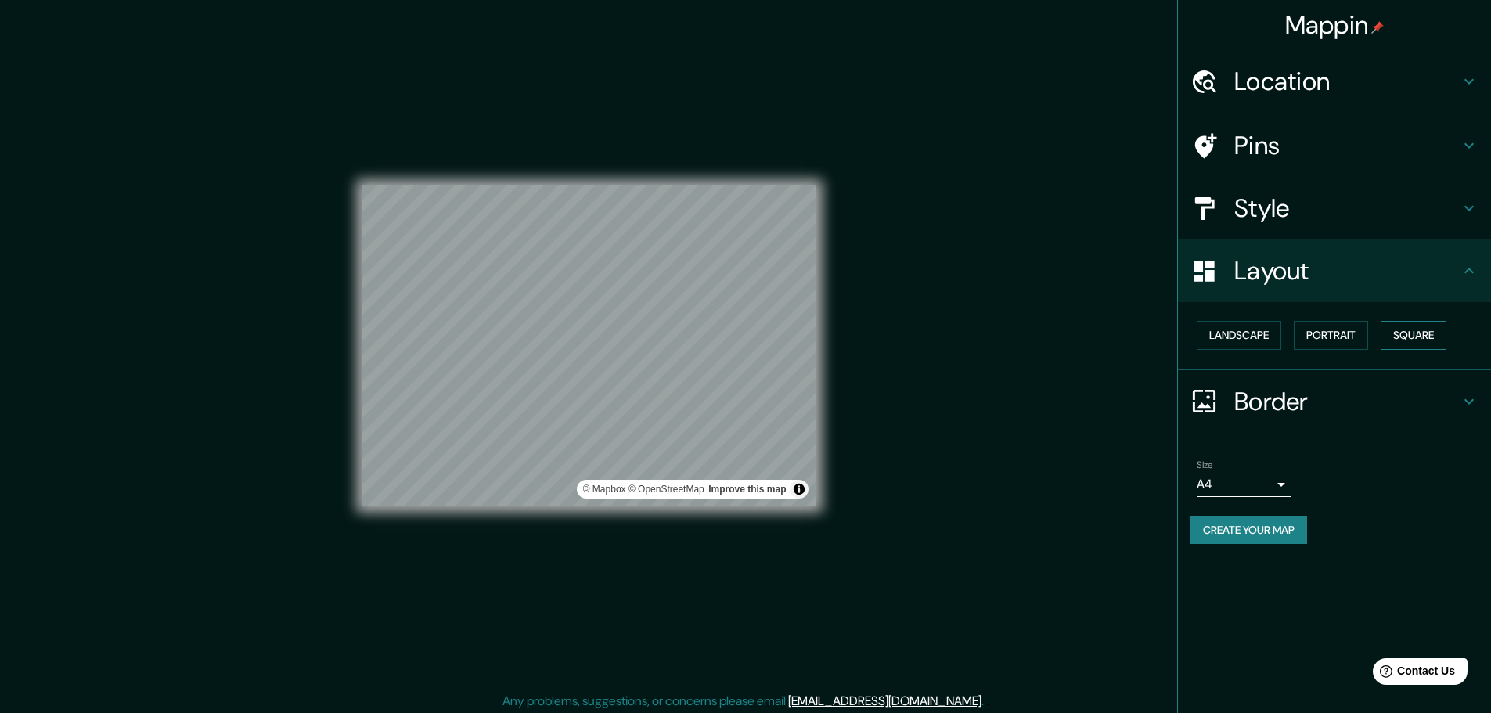
click at [1422, 338] on button "Square" at bounding box center [1413, 335] width 66 height 29
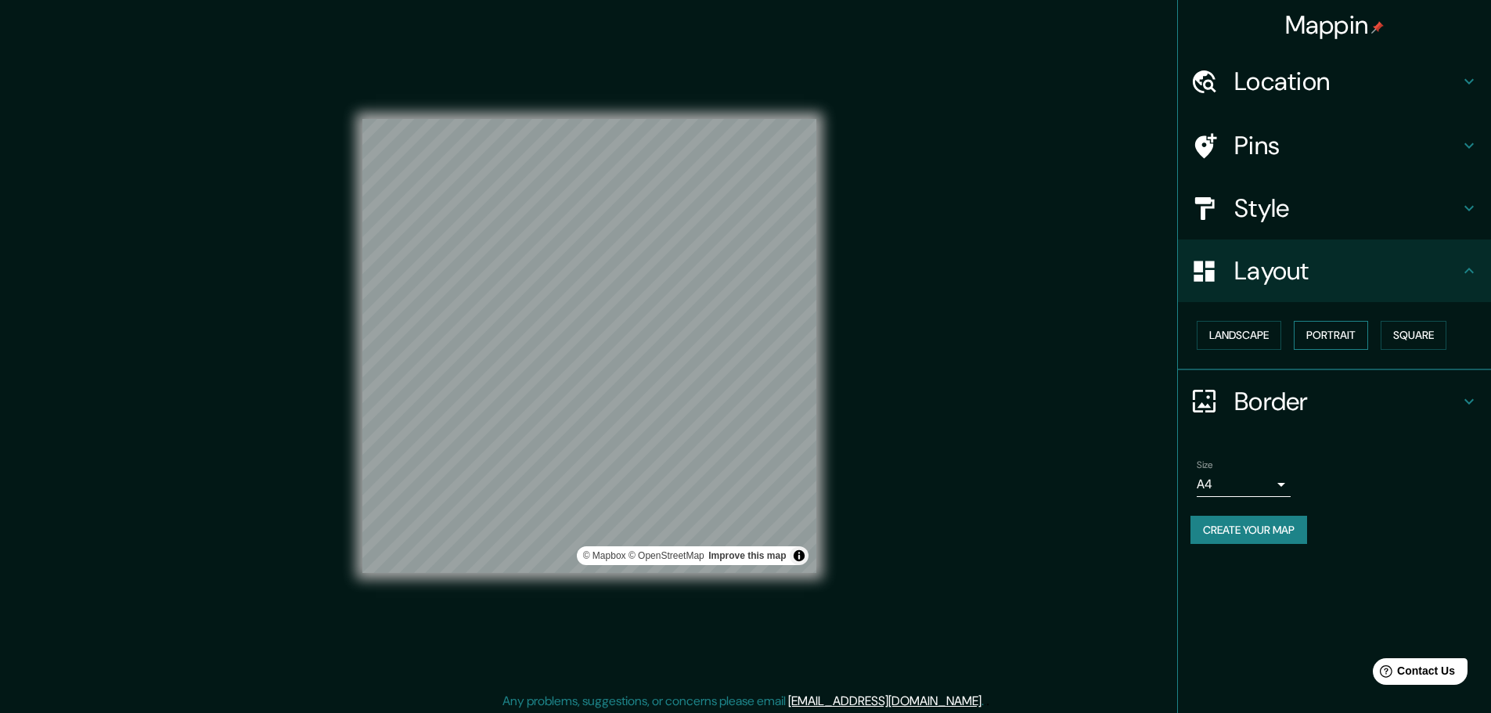
click at [1326, 338] on button "Portrait" at bounding box center [1331, 335] width 74 height 29
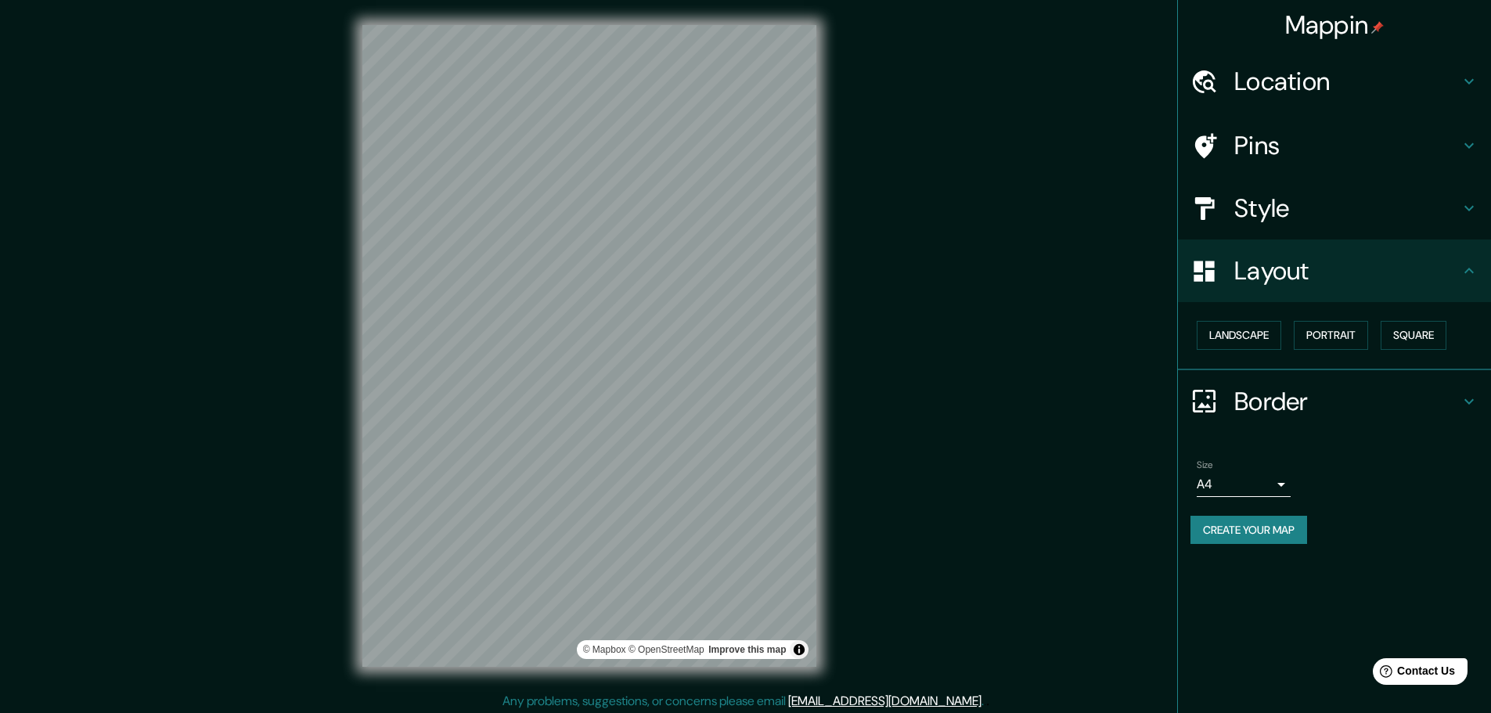
click at [966, 478] on div "Mappin Location [GEOGRAPHIC_DATA], [GEOGRAPHIC_DATA], [GEOGRAPHIC_DATA] Pins St…" at bounding box center [745, 358] width 1491 height 717
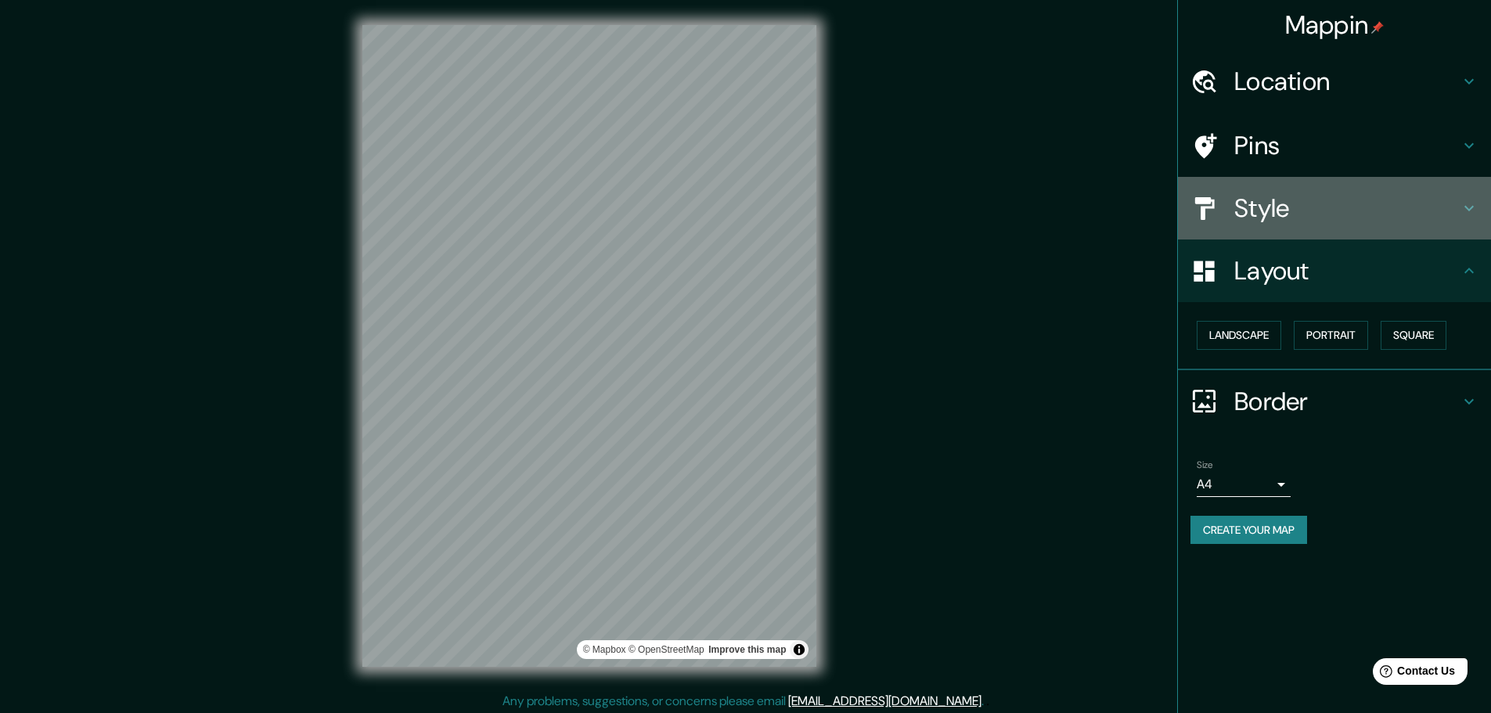
click at [1376, 207] on h4 "Style" at bounding box center [1346, 208] width 225 height 31
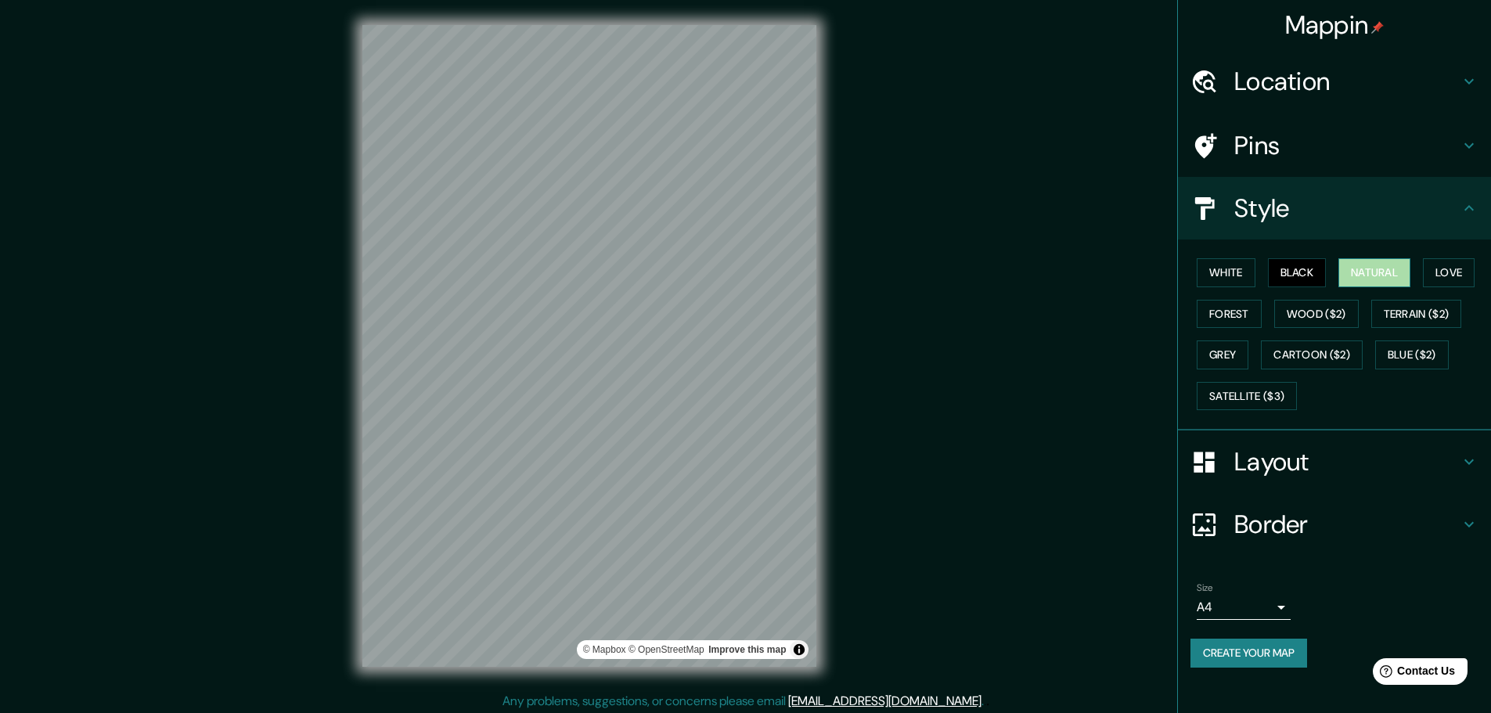
click at [1398, 272] on button "Natural" at bounding box center [1374, 272] width 72 height 29
click at [1222, 277] on button "White" at bounding box center [1226, 272] width 59 height 29
click at [1450, 266] on button "Love" at bounding box center [1449, 272] width 52 height 29
click at [1405, 278] on button "Natural" at bounding box center [1374, 272] width 72 height 29
click at [1397, 315] on button "Terrain ($2)" at bounding box center [1416, 314] width 91 height 29
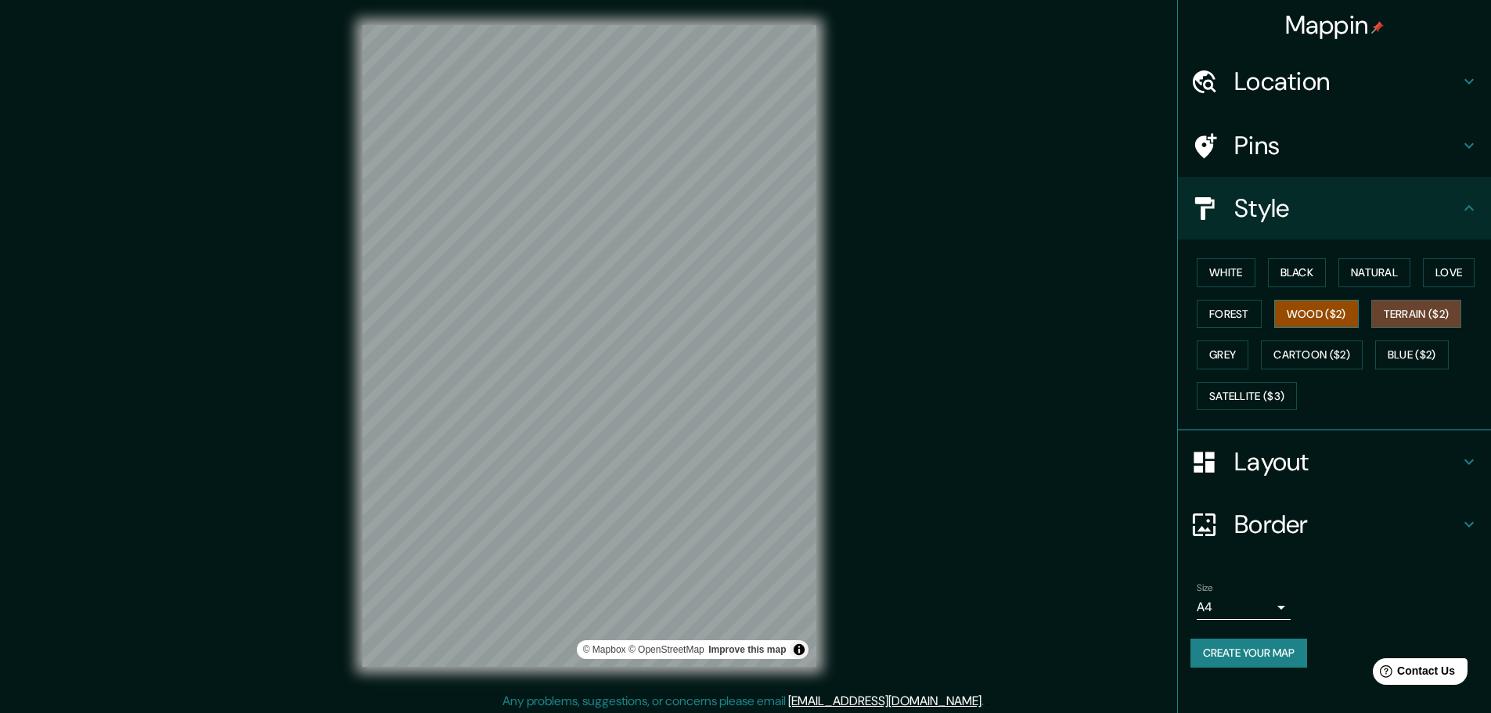
click at [1344, 322] on button "Wood ($2)" at bounding box center [1316, 314] width 85 height 29
click at [1235, 350] on button "Grey" at bounding box center [1223, 354] width 52 height 29
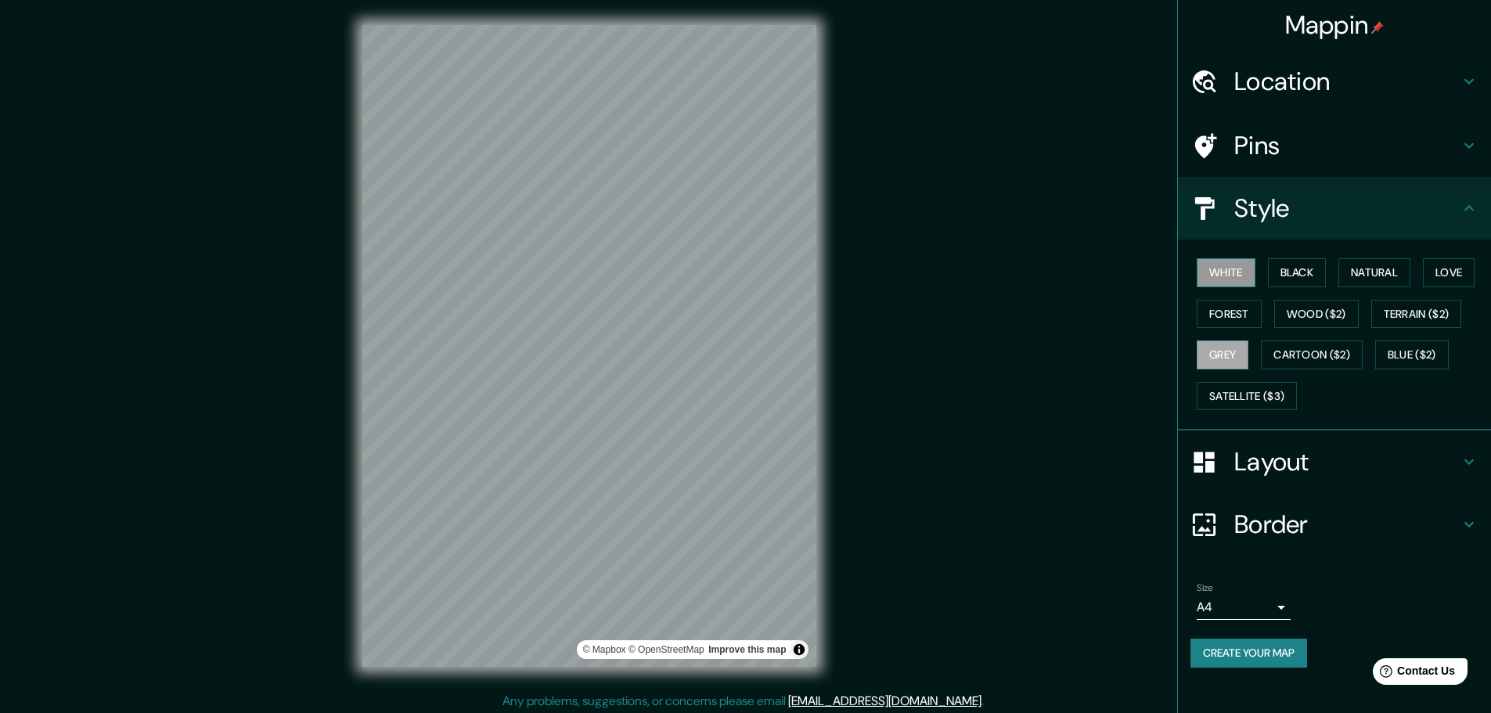
click at [1246, 279] on button "White" at bounding box center [1226, 272] width 59 height 29
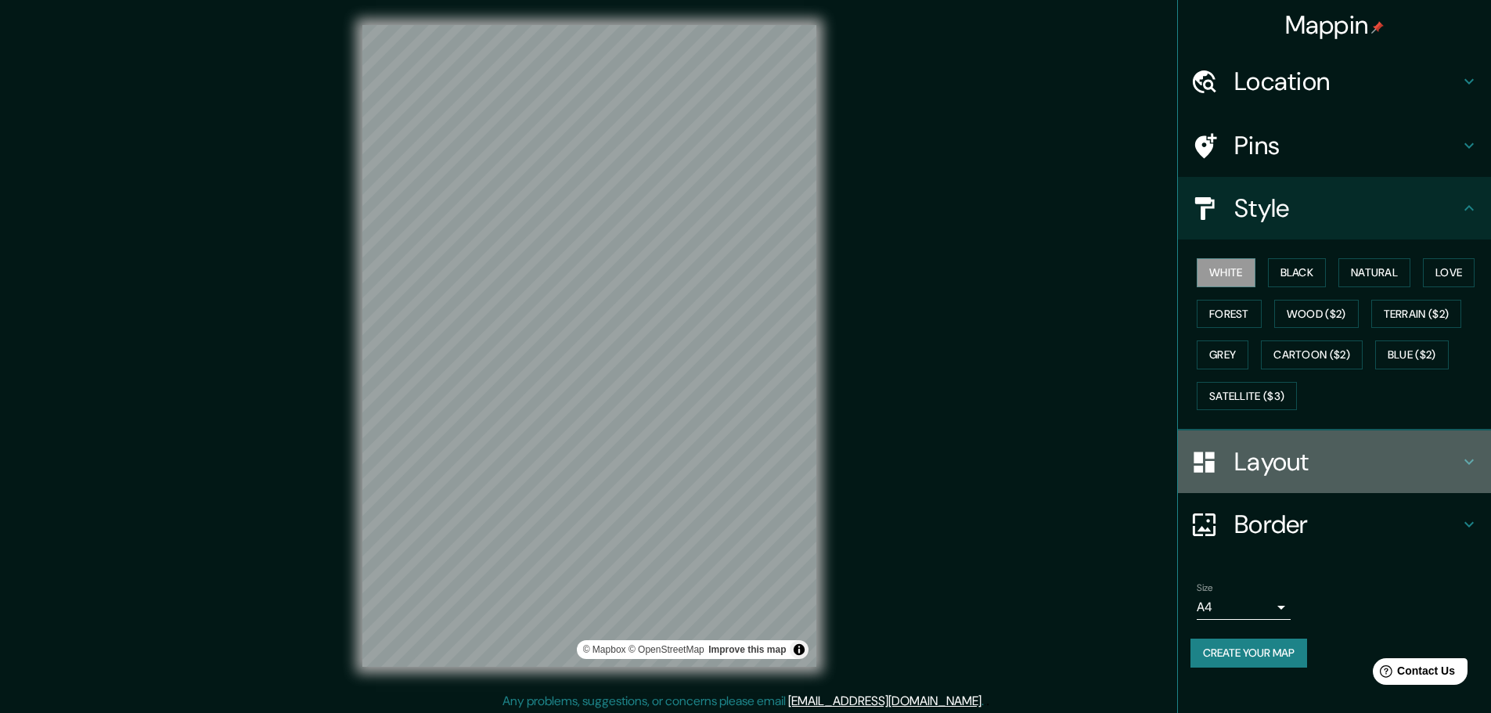
click at [1328, 468] on h4 "Layout" at bounding box center [1346, 461] width 225 height 31
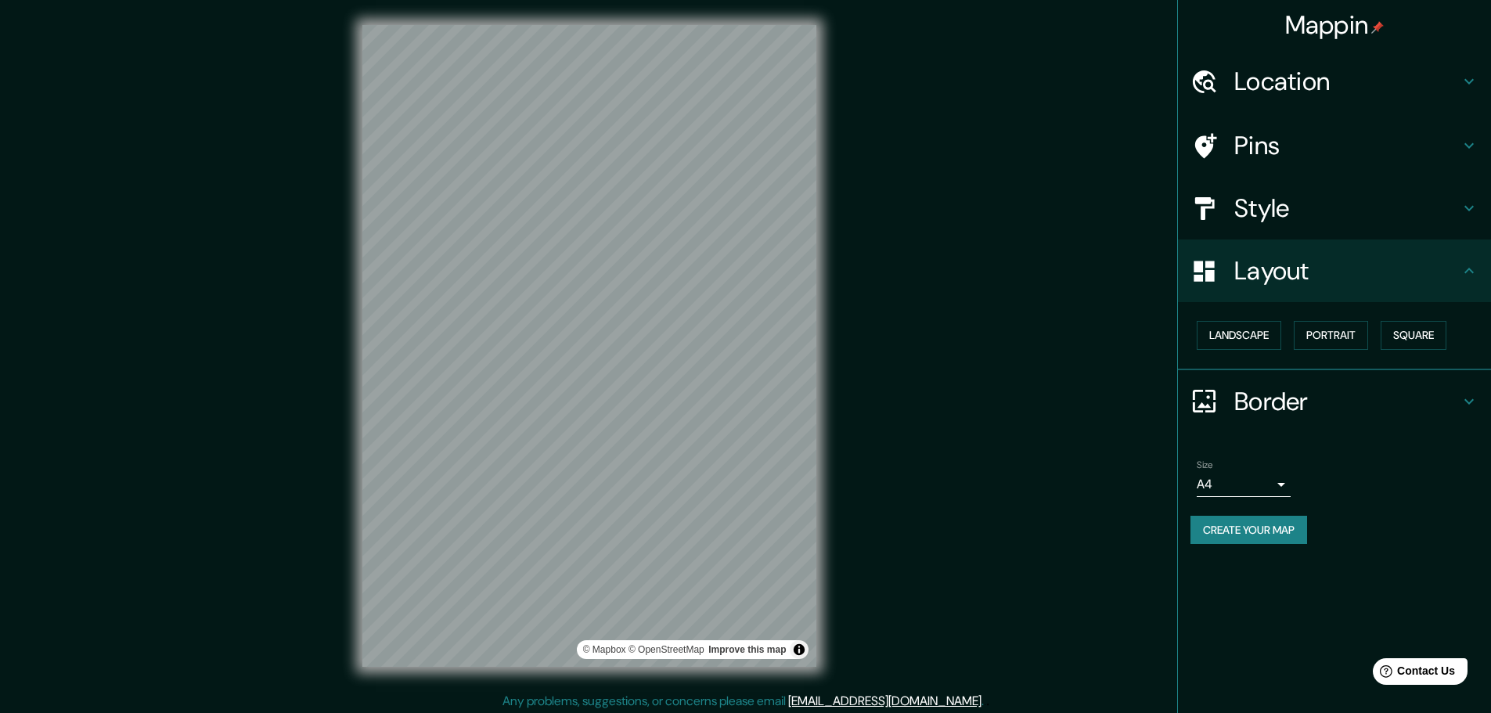
click at [931, 375] on div "Mappin Location [GEOGRAPHIC_DATA], [GEOGRAPHIC_DATA], [GEOGRAPHIC_DATA] Pins St…" at bounding box center [745, 358] width 1491 height 717
